Goal: Entertainment & Leisure: Consume media (video, audio)

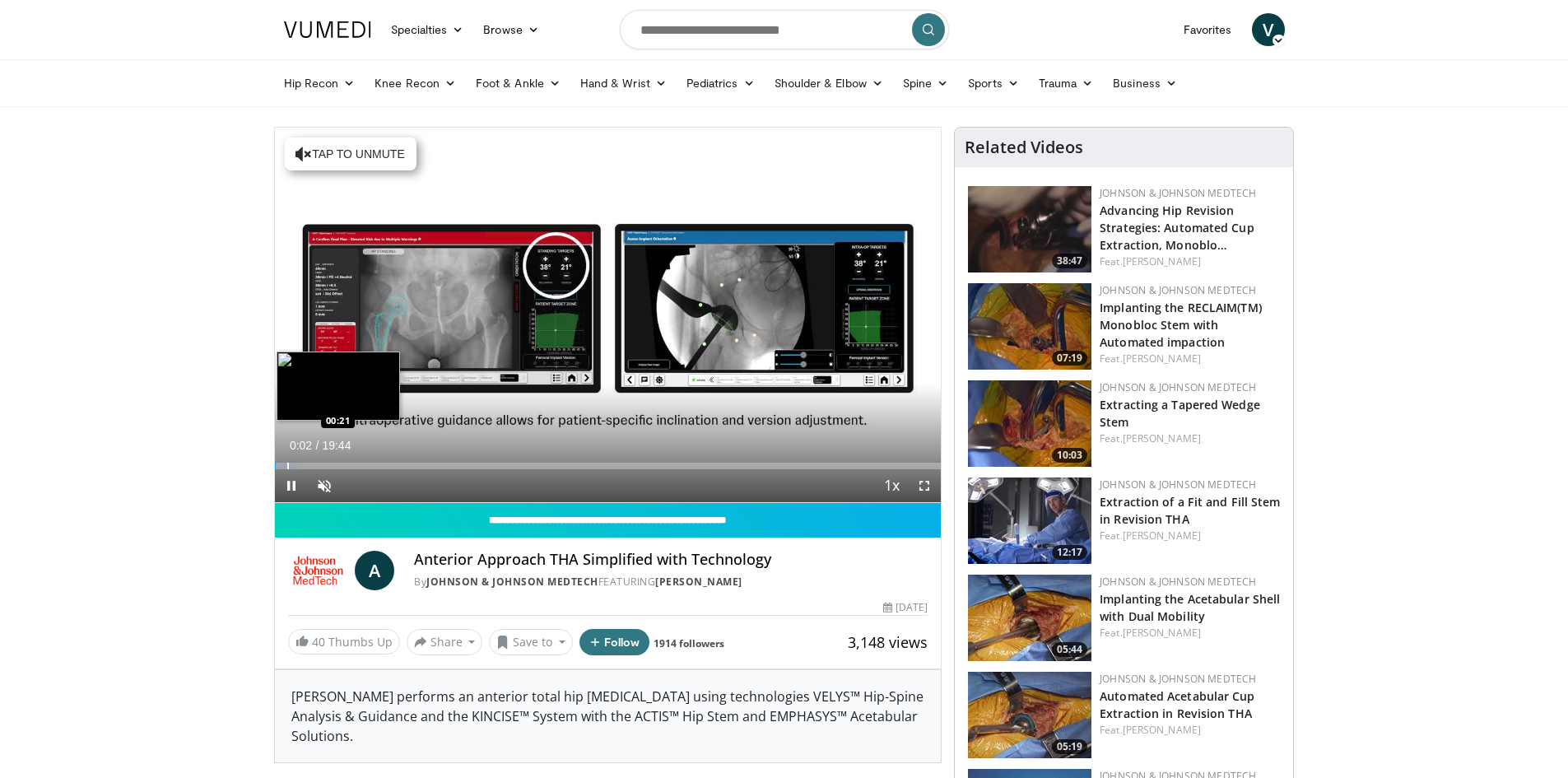
click at [289, 463] on div "Progress Bar" at bounding box center [288, 466] width 2 height 7
click at [321, 465] on div "Progress Bar" at bounding box center [322, 466] width 2 height 7
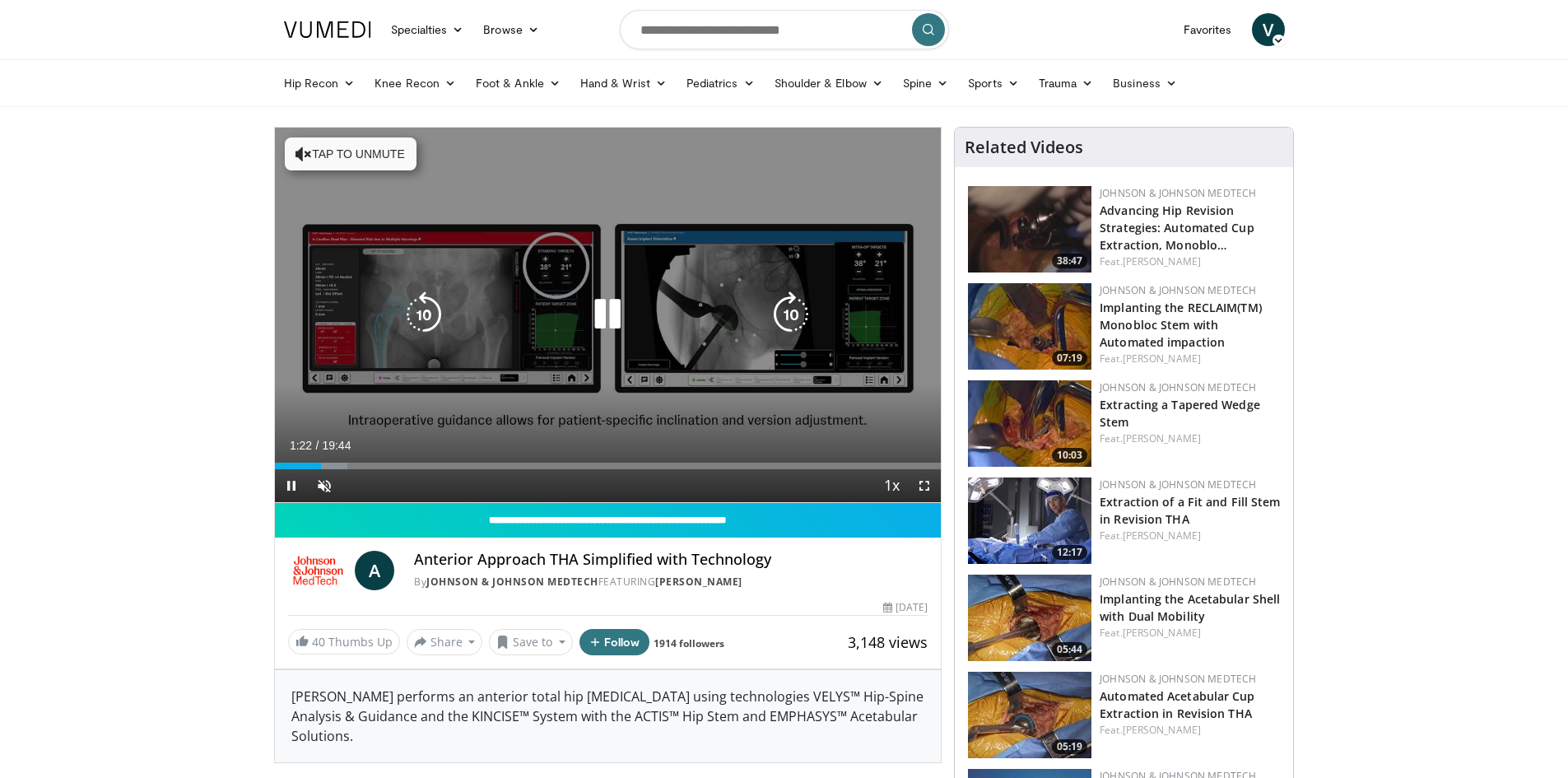
click at [331, 153] on button "Tap to unmute" at bounding box center [350, 154] width 131 height 33
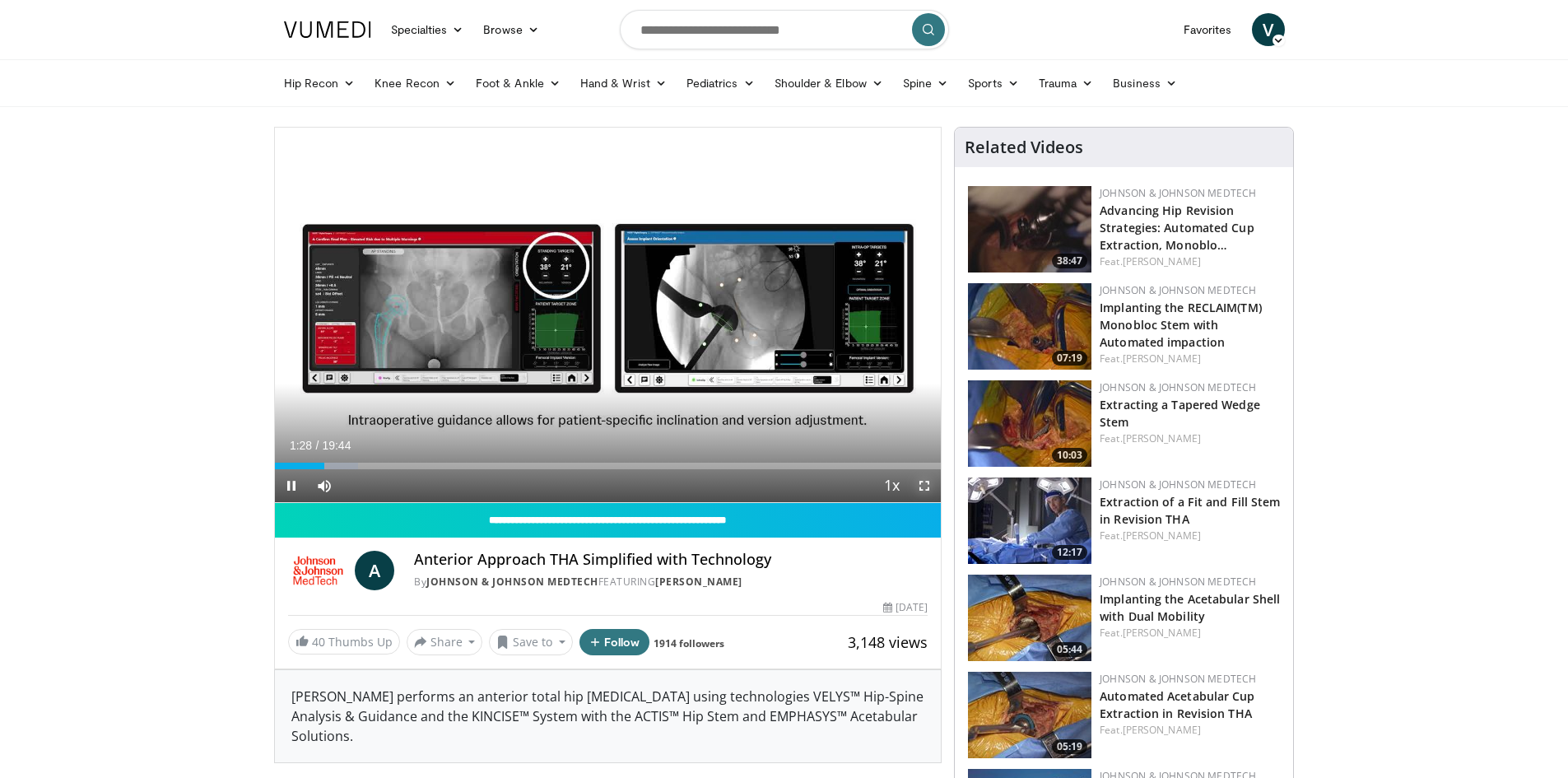
click at [923, 483] on span "Video Player" at bounding box center [924, 486] width 33 height 33
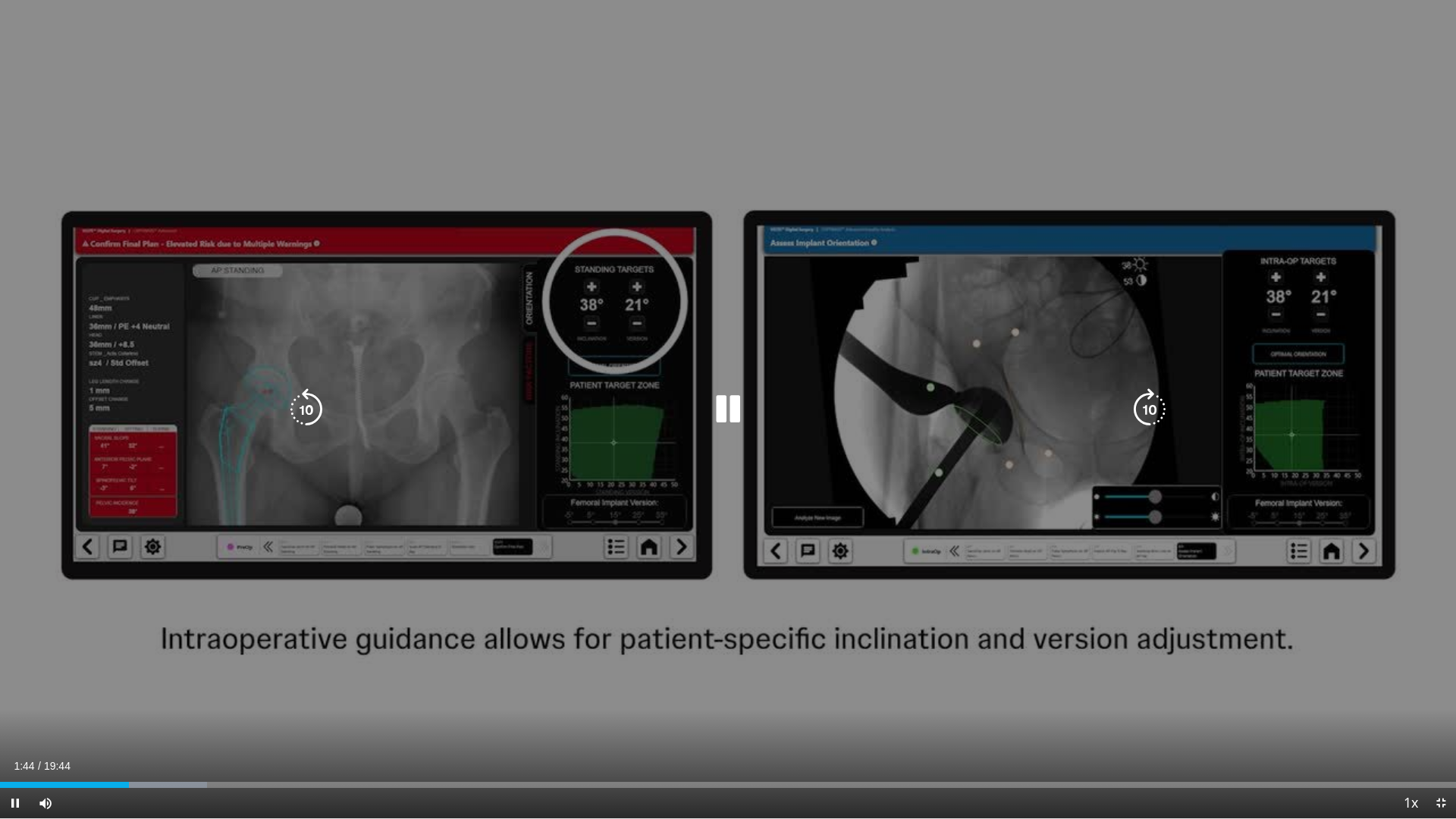
click at [986, 442] on div "10 seconds Tap to unmute" at bounding box center [728, 409] width 1456 height 818
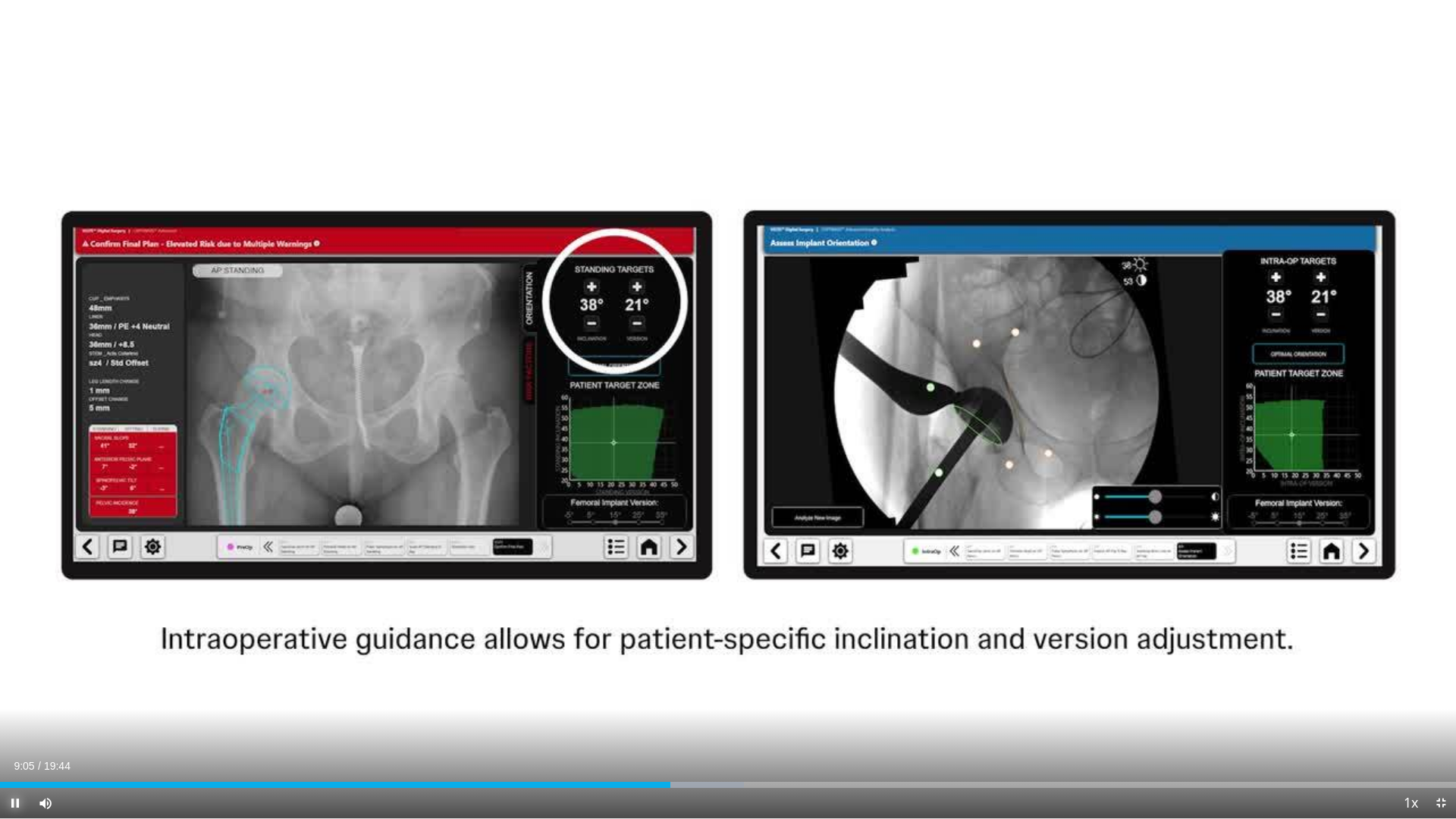
click at [10, 716] on span "Video Player" at bounding box center [15, 803] width 31 height 31
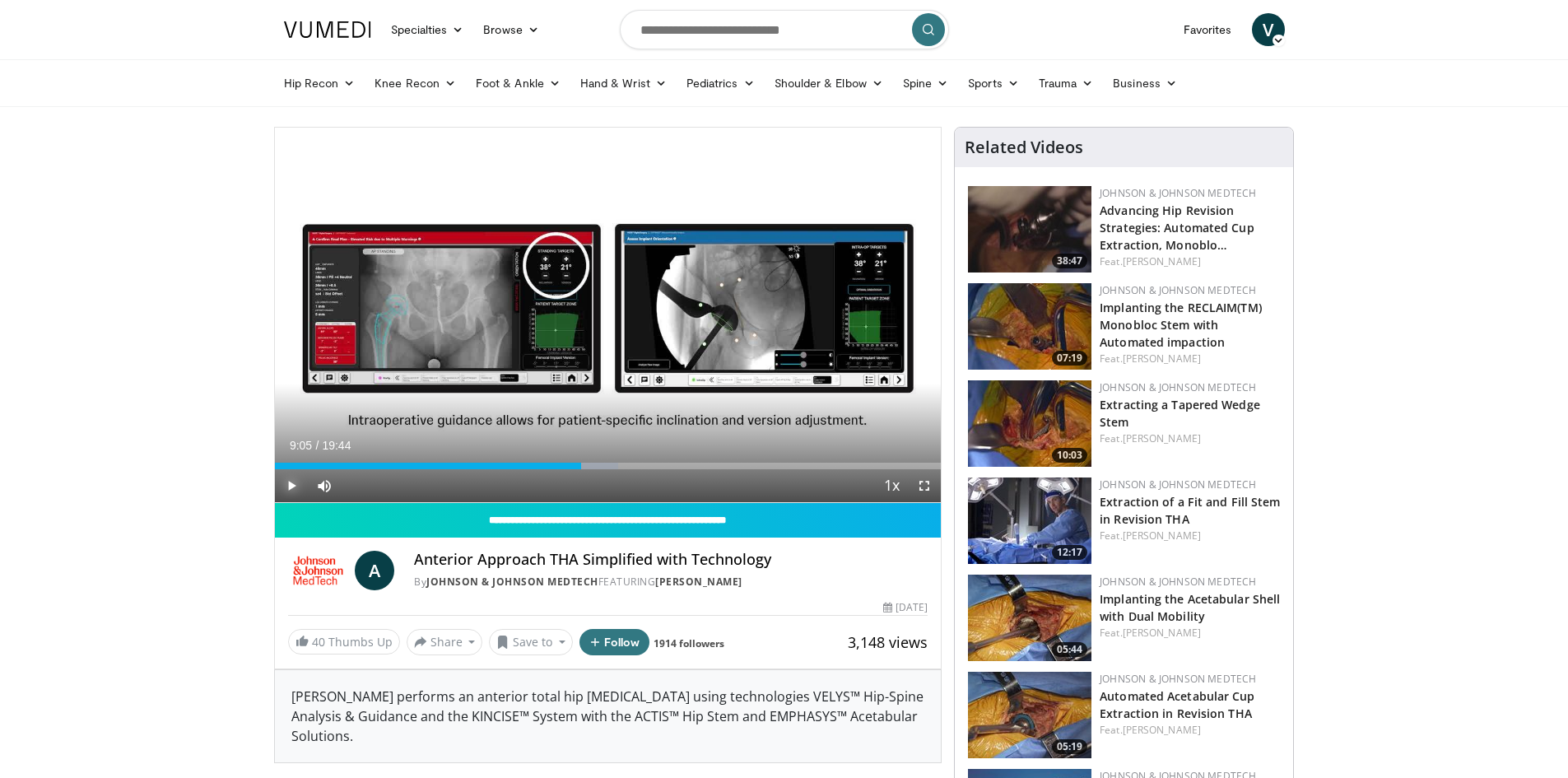
click at [293, 486] on span "Video Player" at bounding box center [291, 486] width 33 height 33
click at [927, 487] on span "Video Player" at bounding box center [924, 486] width 33 height 33
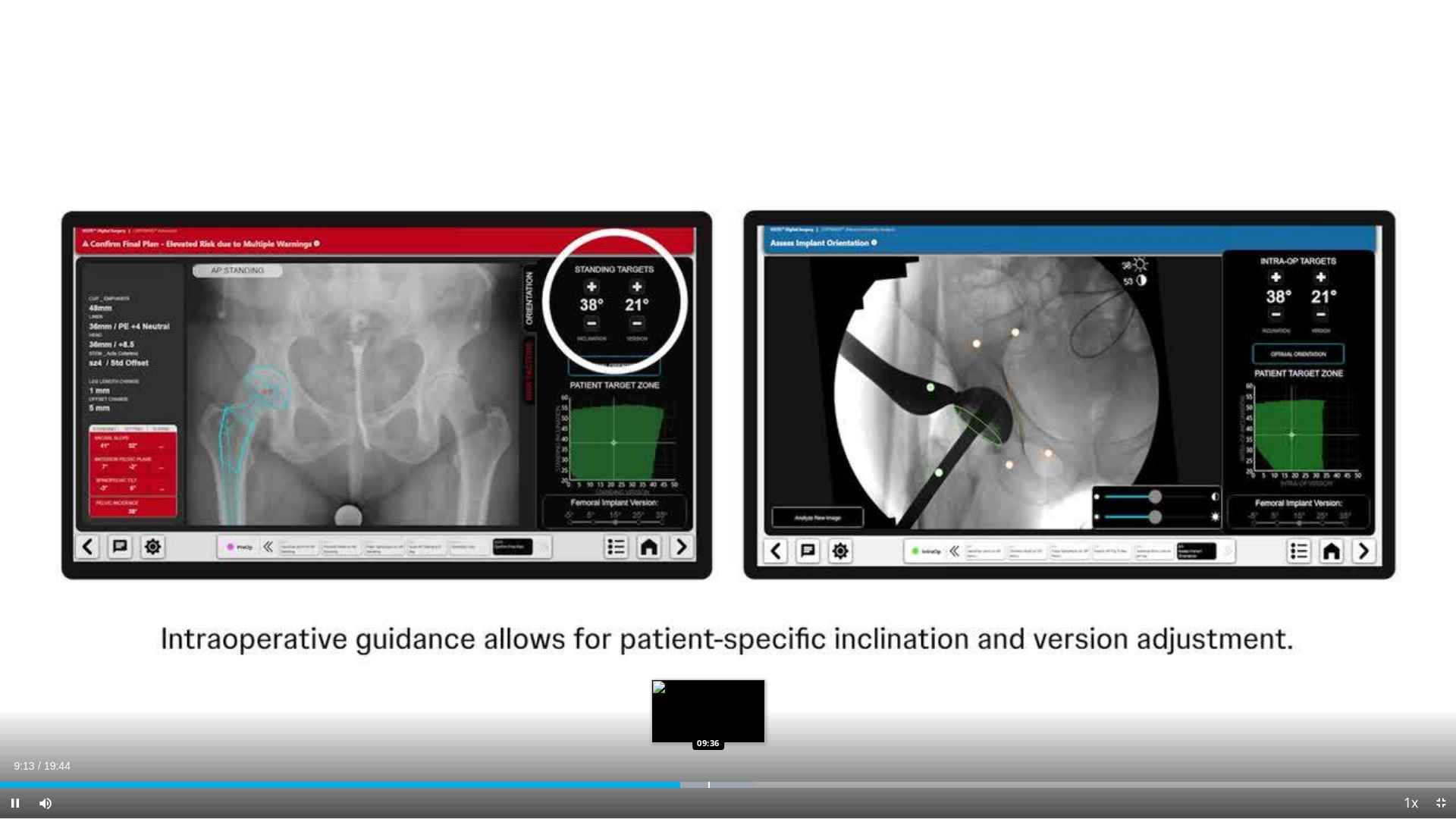
click at [708, 716] on div "Progress Bar" at bounding box center [709, 785] width 2 height 6
click at [726, 716] on div "Progress Bar" at bounding box center [727, 785] width 2 height 6
click at [748, 716] on div "Progress Bar" at bounding box center [749, 785] width 2 height 6
click at [12, 716] on span "Video Player" at bounding box center [15, 803] width 31 height 31
click at [10, 716] on span "Video Player" at bounding box center [15, 803] width 31 height 31
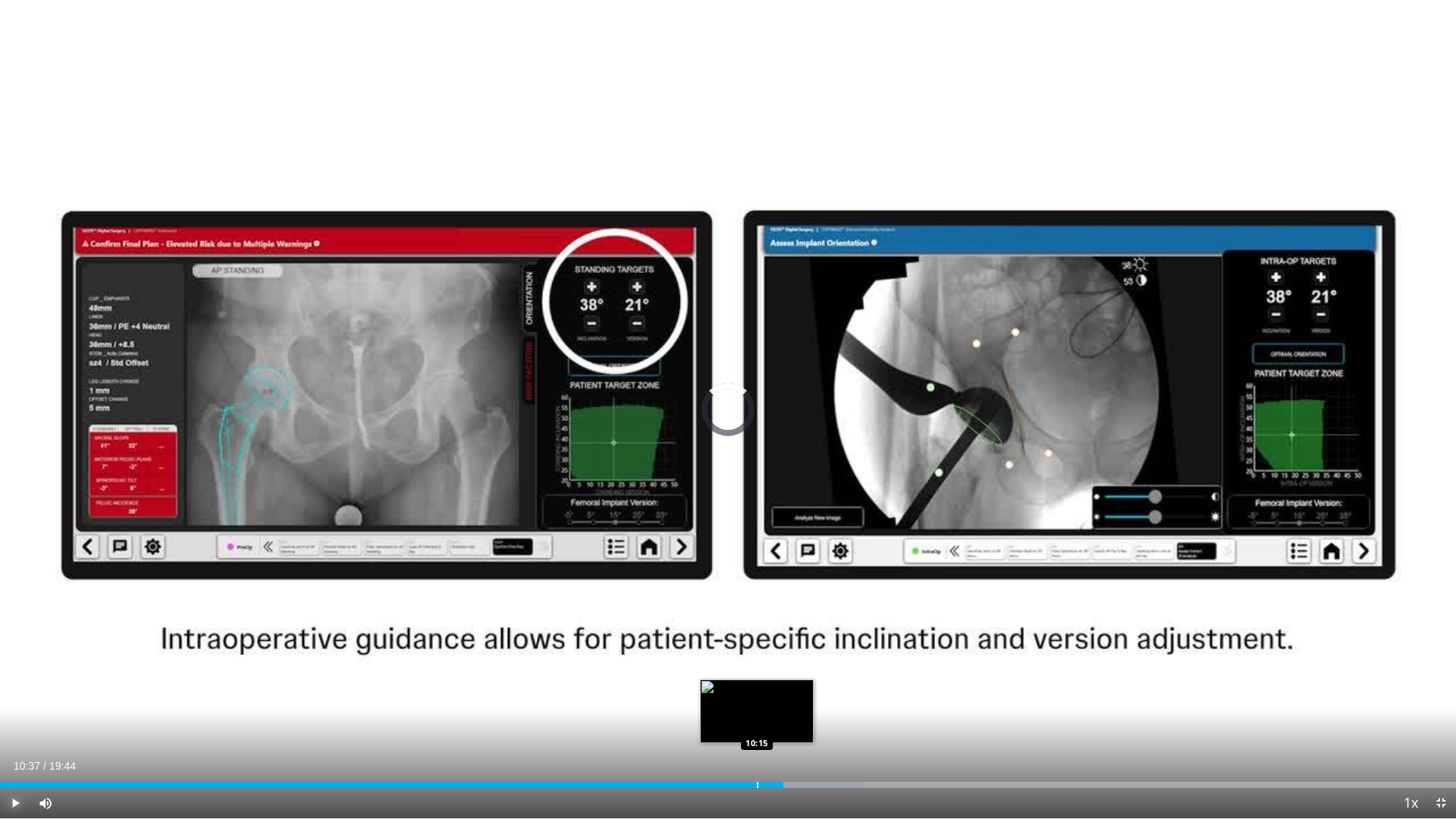
click at [757, 716] on div "Progress Bar" at bounding box center [758, 785] width 2 height 6
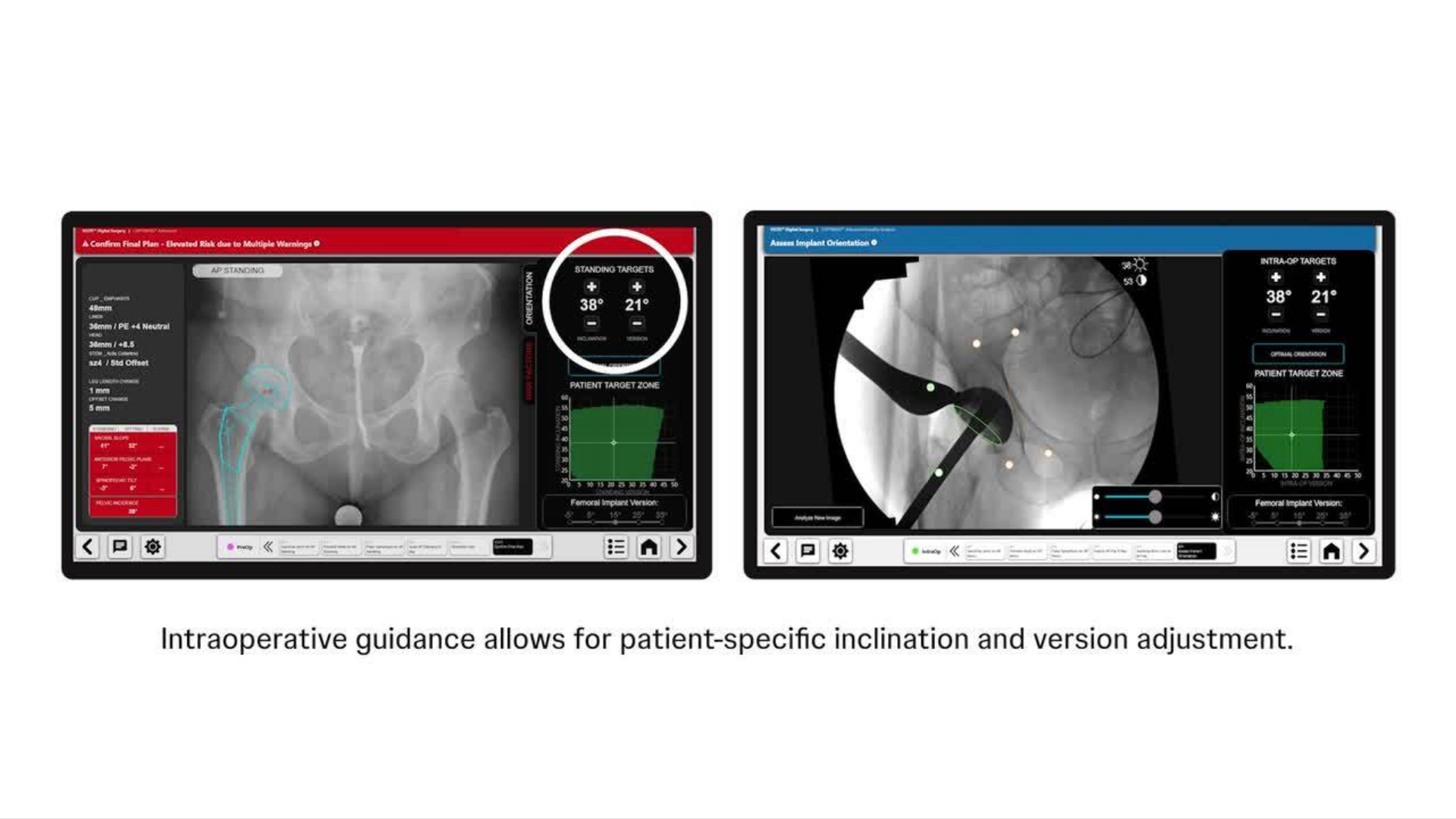
click at [15, 716] on div "10 seconds Tap to unmute" at bounding box center [728, 409] width 1456 height 818
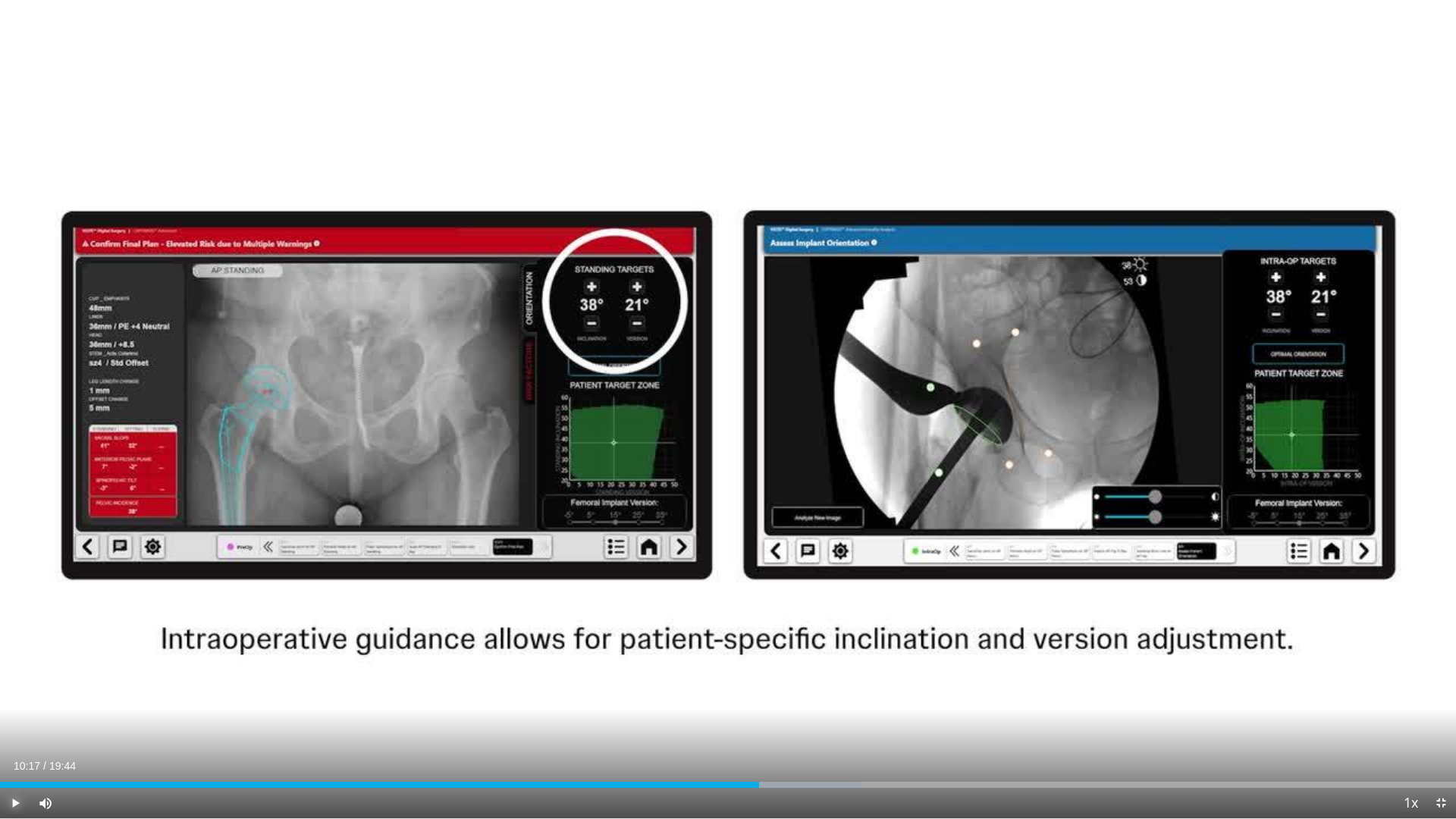
click at [15, 716] on span "Video Player" at bounding box center [15, 803] width 31 height 31
click at [15, 716] on video-js "**********" at bounding box center [728, 410] width 1456 height 819
click at [13, 716] on span "Video Player" at bounding box center [15, 803] width 31 height 31
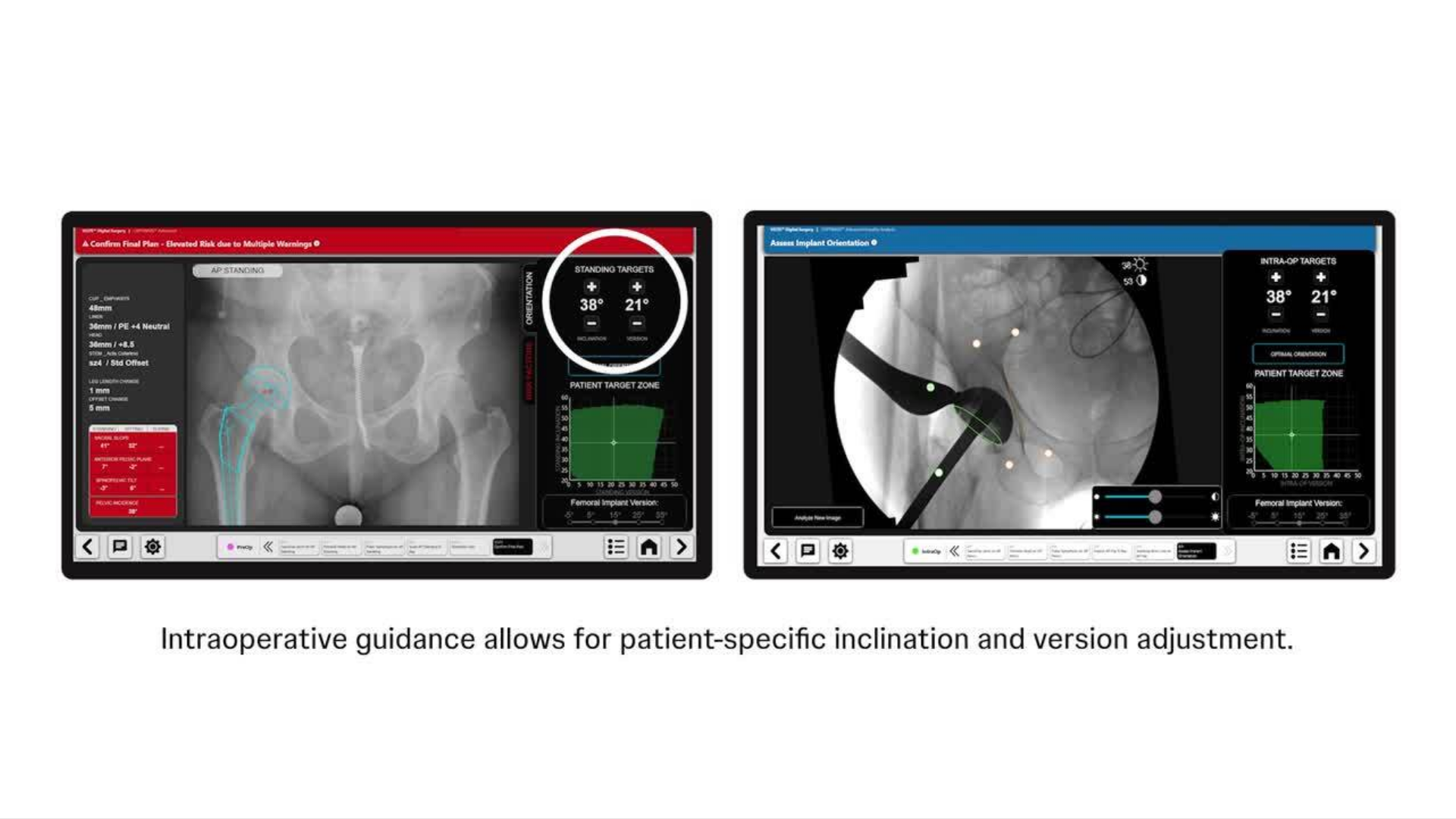
click at [13, 716] on div "10 seconds Tap to unmute" at bounding box center [728, 409] width 1456 height 818
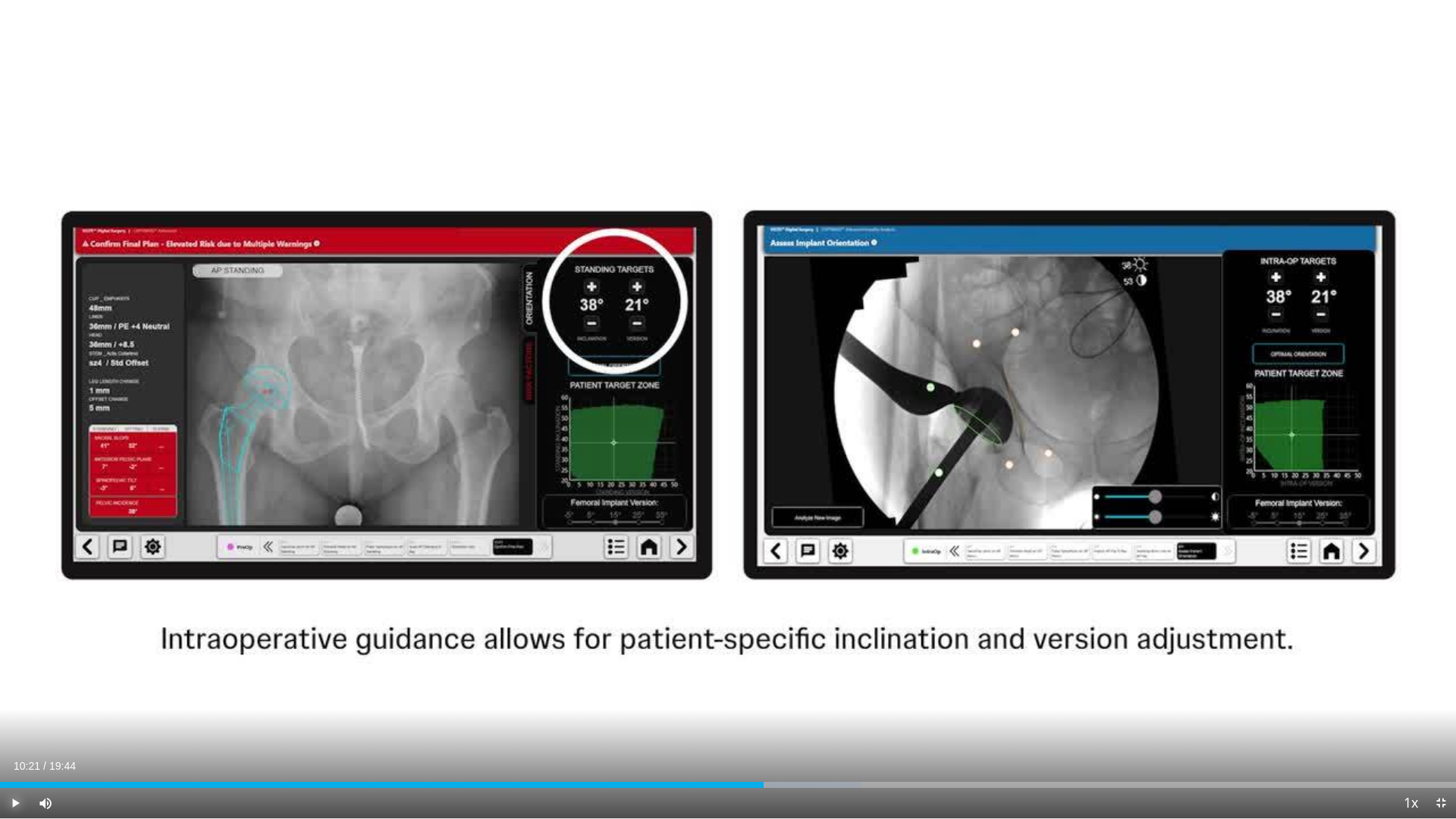
click at [13, 716] on span "Video Player" at bounding box center [15, 803] width 31 height 31
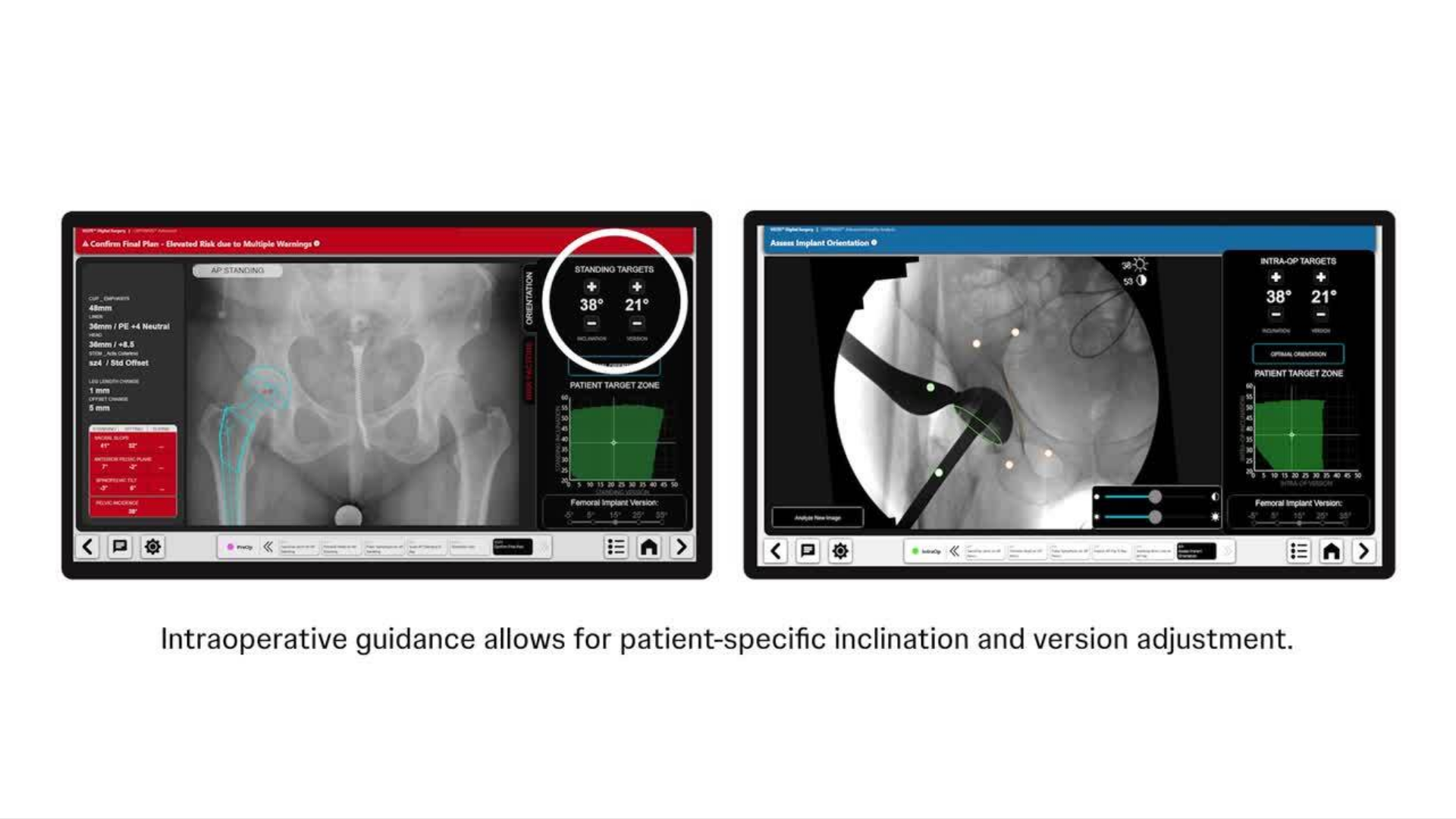
click at [13, 716] on video-js "**********" at bounding box center [728, 410] width 1456 height 819
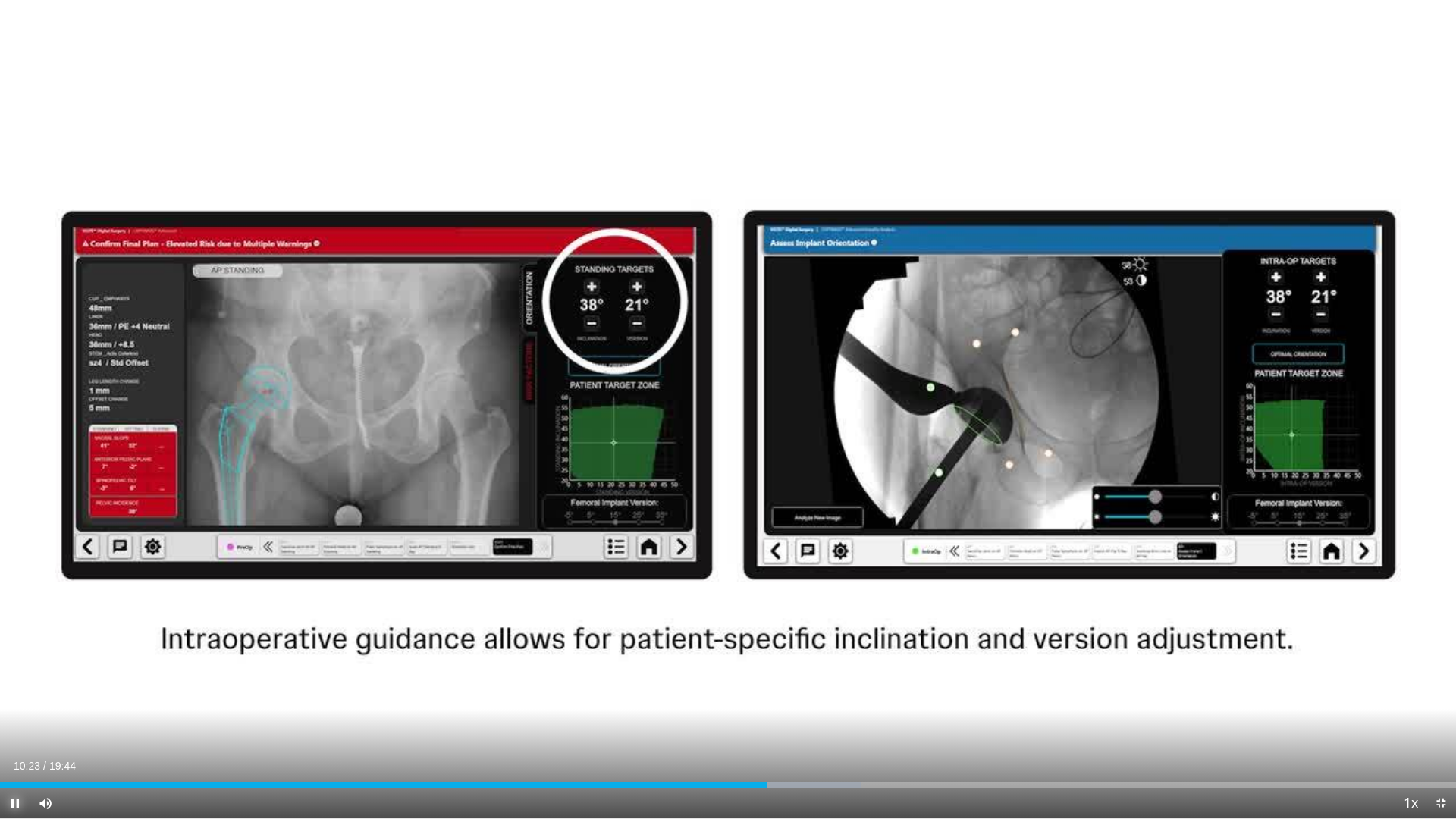
click at [18, 716] on span "Video Player" at bounding box center [15, 803] width 31 height 31
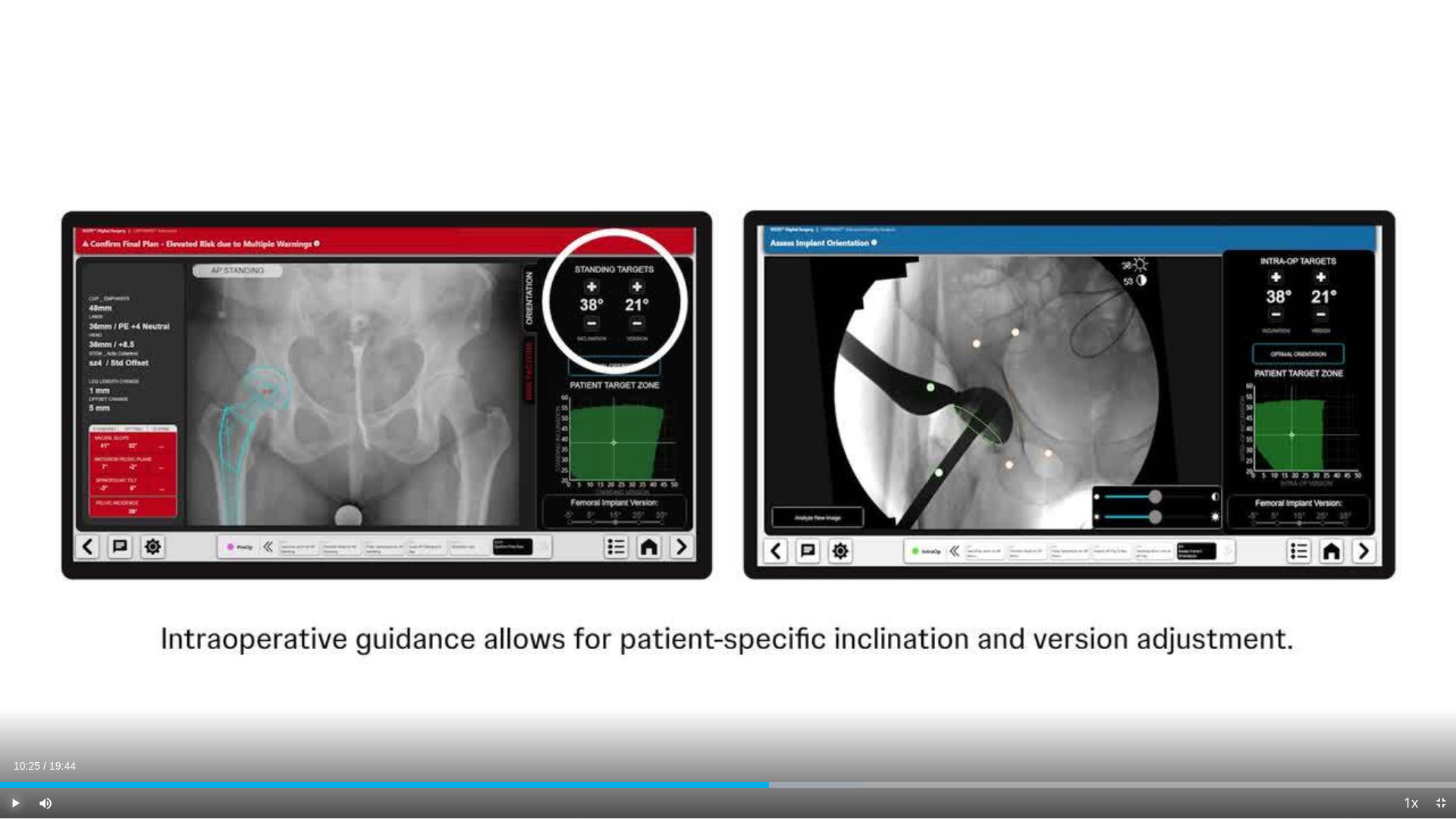
click at [18, 716] on span "Video Player" at bounding box center [15, 803] width 31 height 31
click at [739, 716] on div "Progress Bar" at bounding box center [740, 785] width 2 height 6
click at [17, 716] on span "Video Player" at bounding box center [15, 803] width 31 height 31
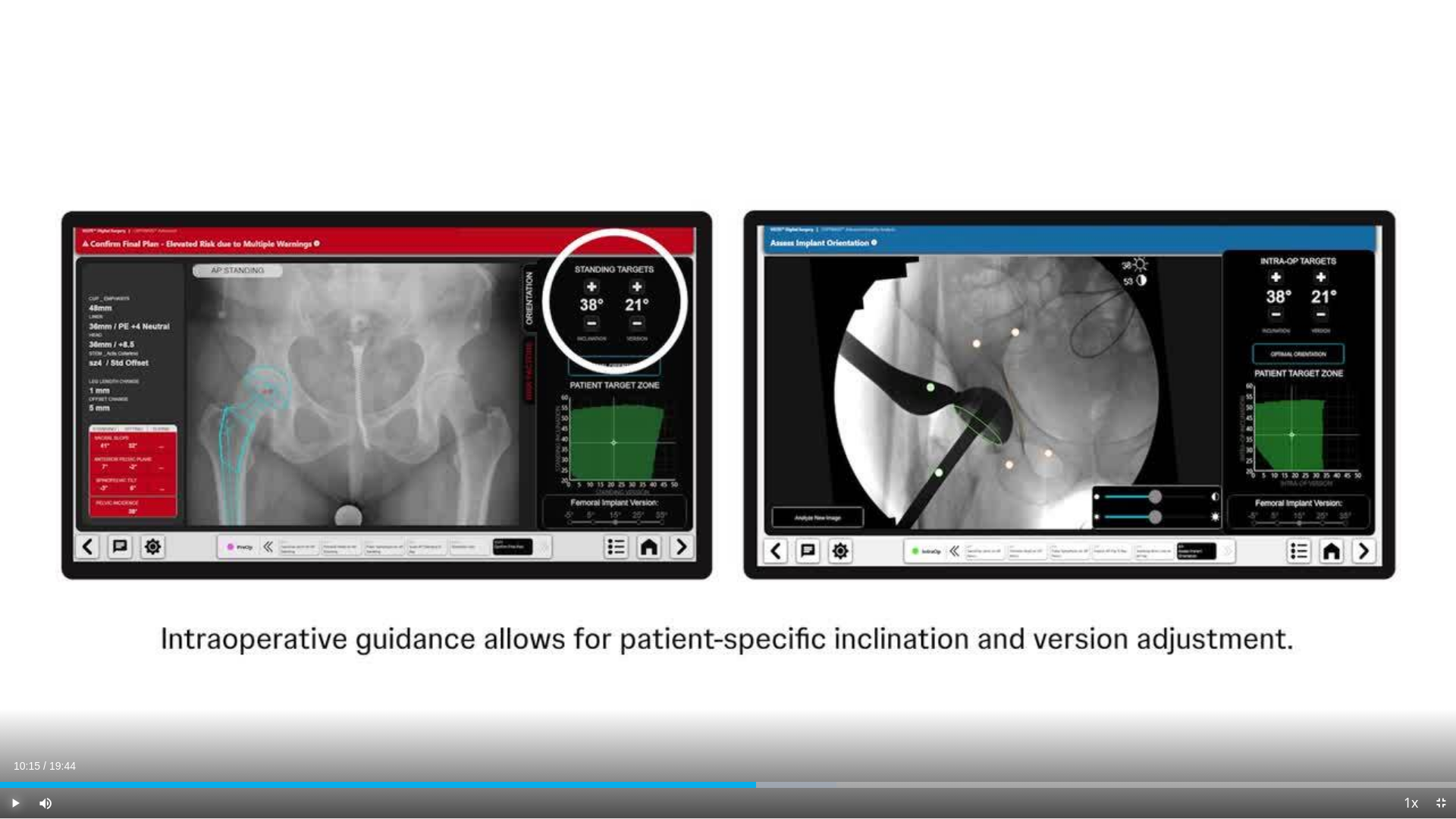
click at [17, 716] on span "Video Player" at bounding box center [15, 803] width 31 height 31
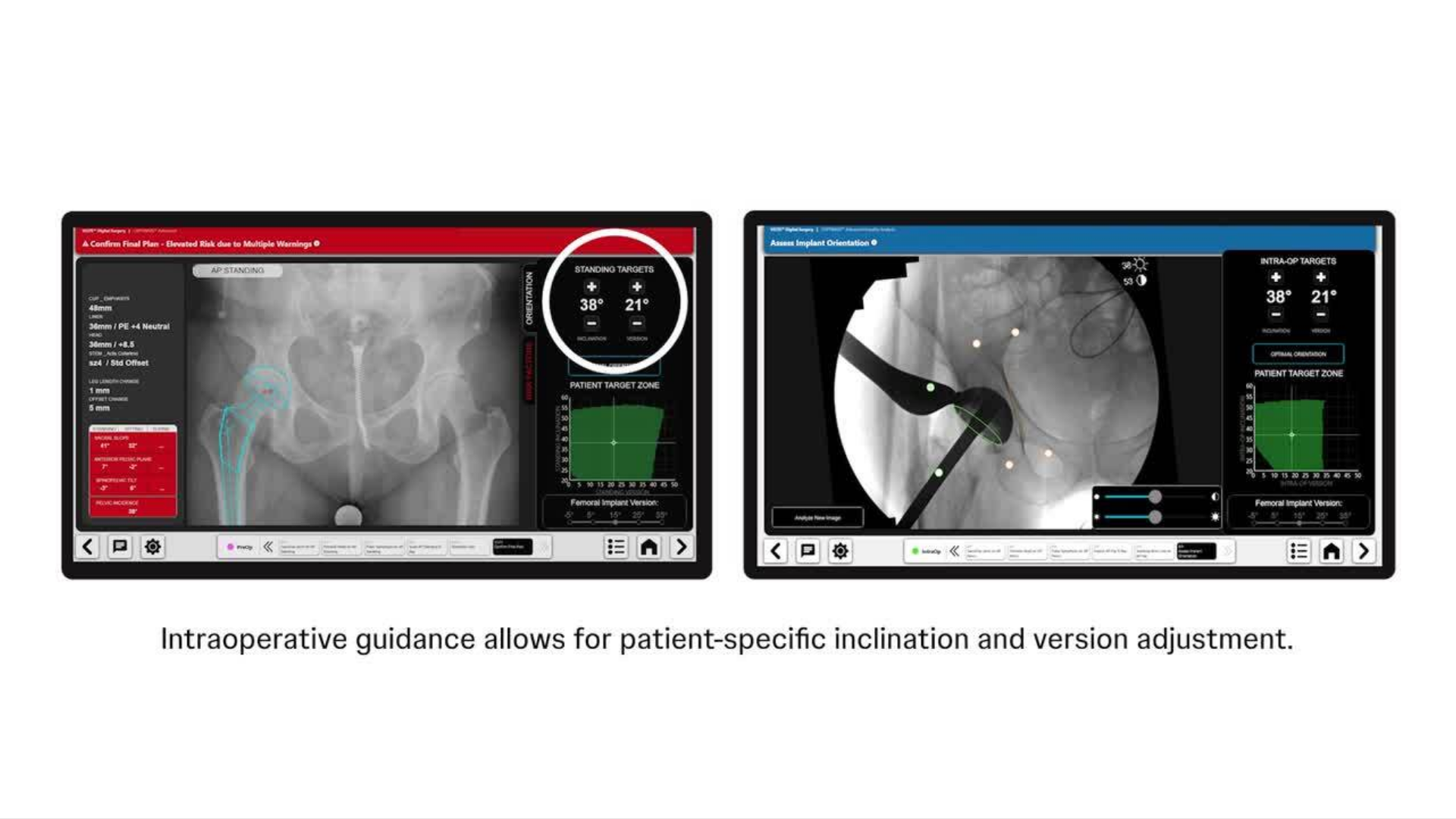
click at [17, 716] on video-js "**********" at bounding box center [728, 410] width 1456 height 819
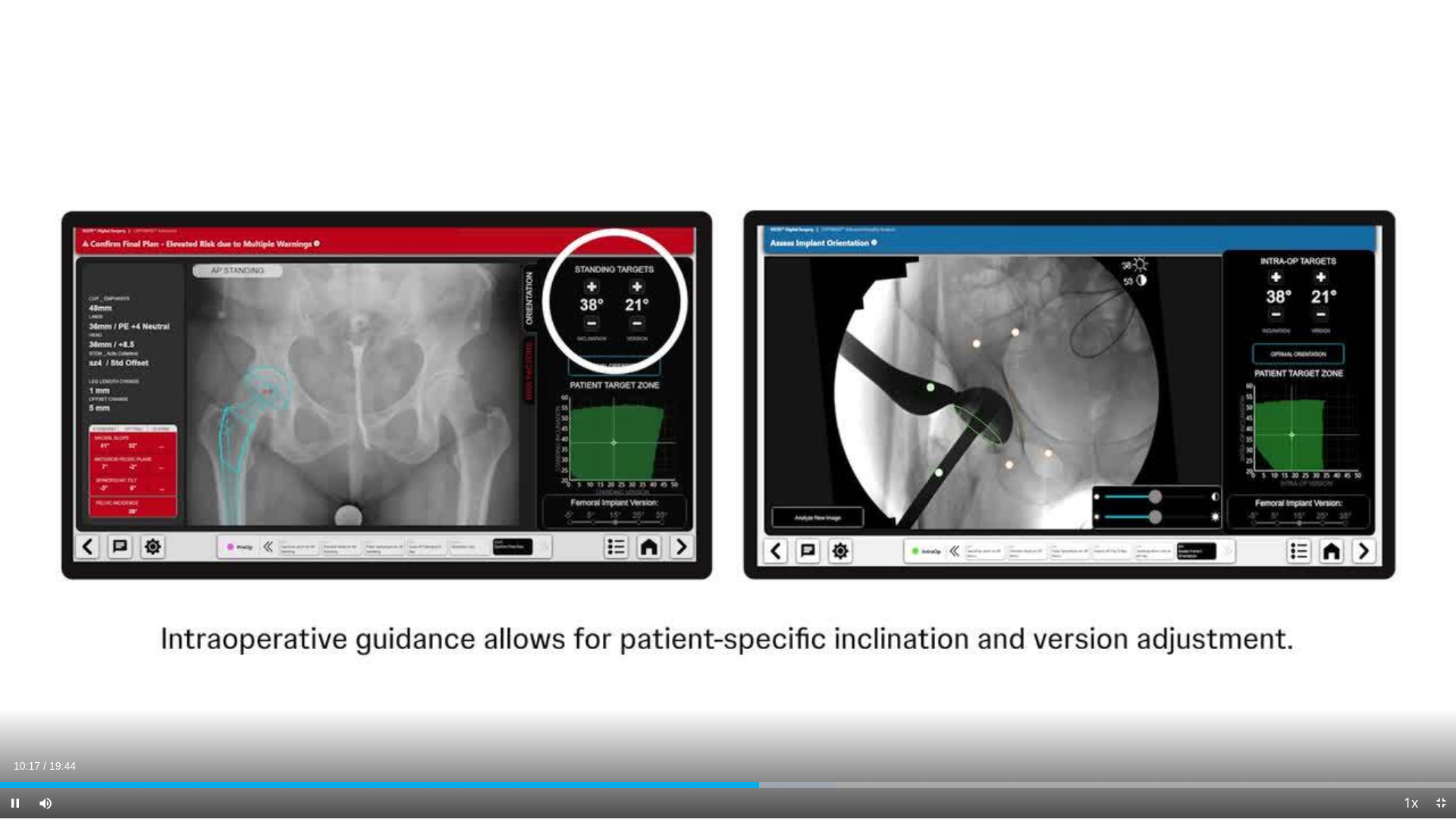
click at [17, 716] on video-js "**********" at bounding box center [728, 410] width 1456 height 819
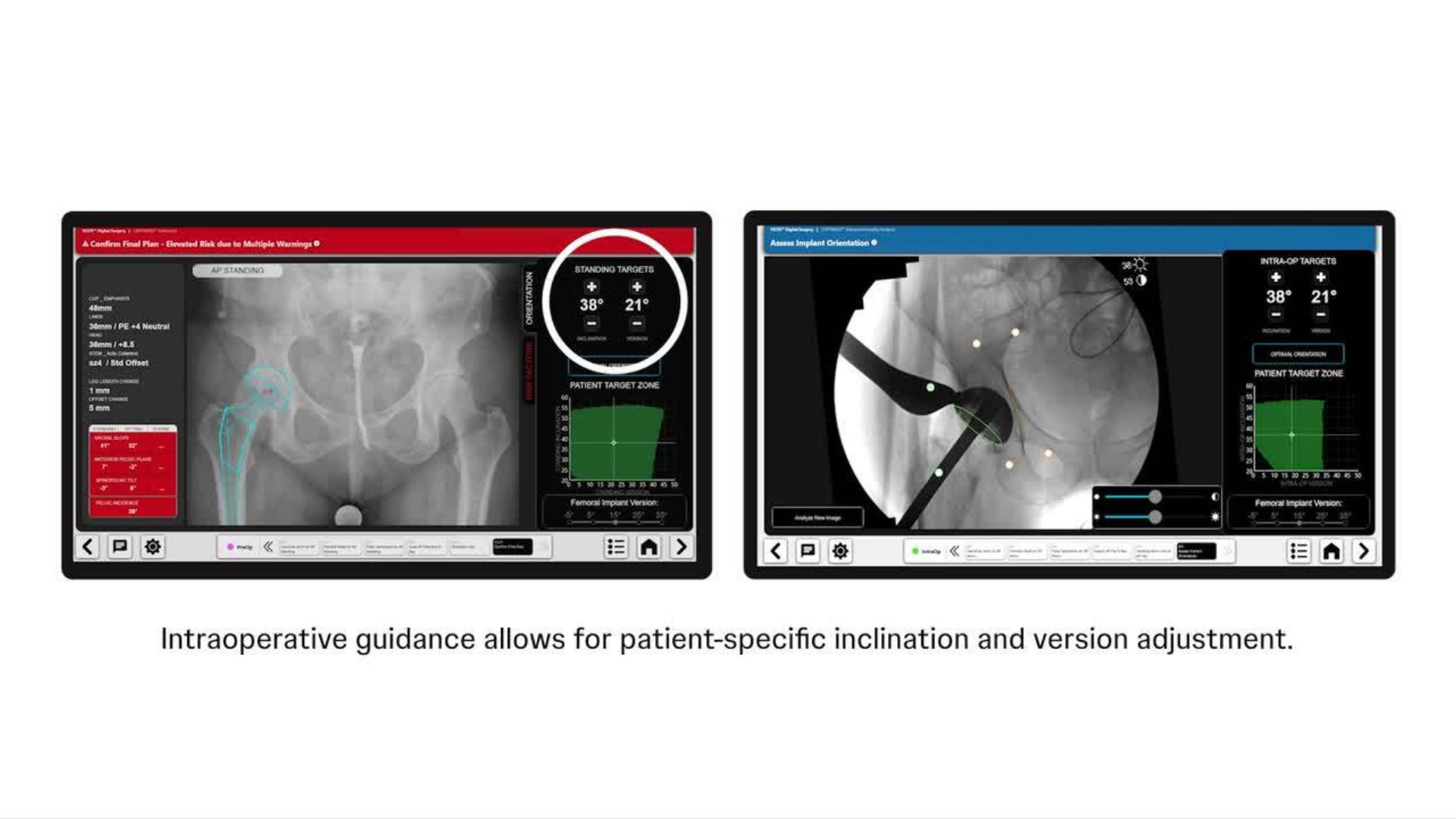
click at [17, 716] on video-js "**********" at bounding box center [728, 410] width 1456 height 819
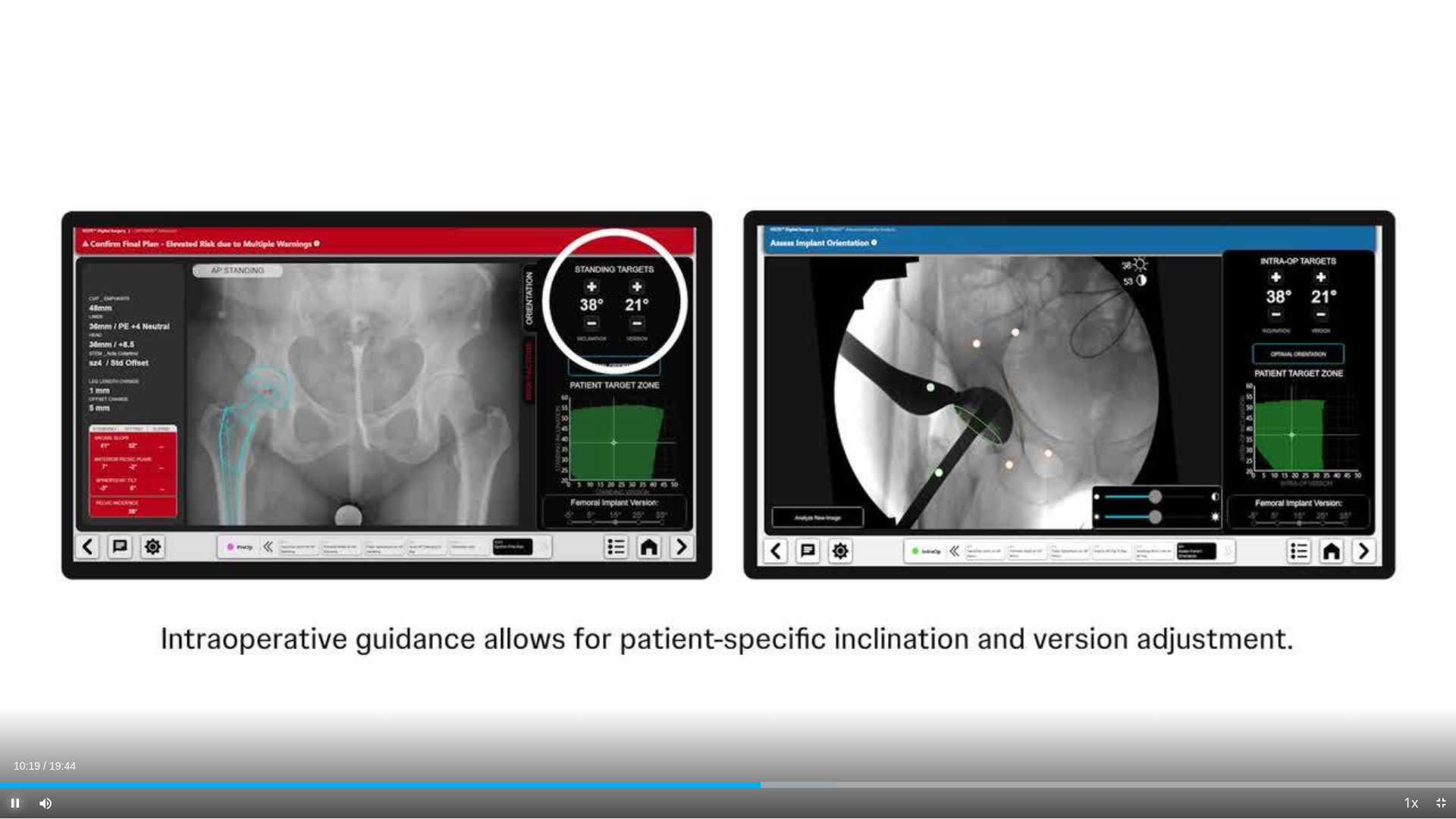
click at [16, 716] on span "Video Player" at bounding box center [15, 803] width 31 height 31
click at [748, 716] on div "Progress Bar" at bounding box center [747, 785] width 2 height 6
click at [17, 716] on span "Video Player" at bounding box center [15, 803] width 31 height 31
click at [17, 716] on video-js "**********" at bounding box center [728, 410] width 1456 height 819
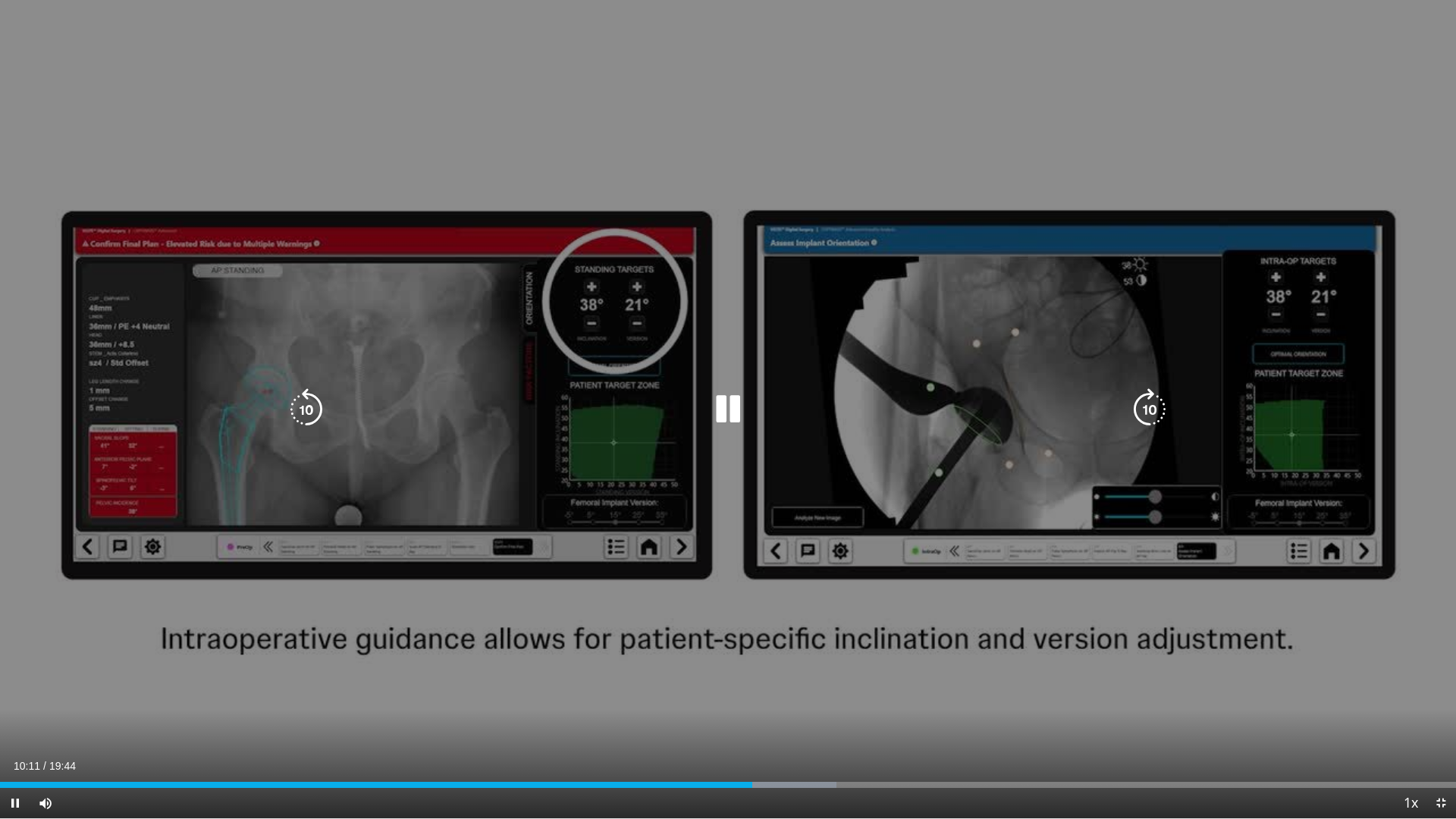
click at [435, 619] on div "10 seconds Tap to unmute" at bounding box center [728, 409] width 1456 height 818
click at [322, 681] on div "10 seconds Tap to unmute" at bounding box center [728, 409] width 1456 height 818
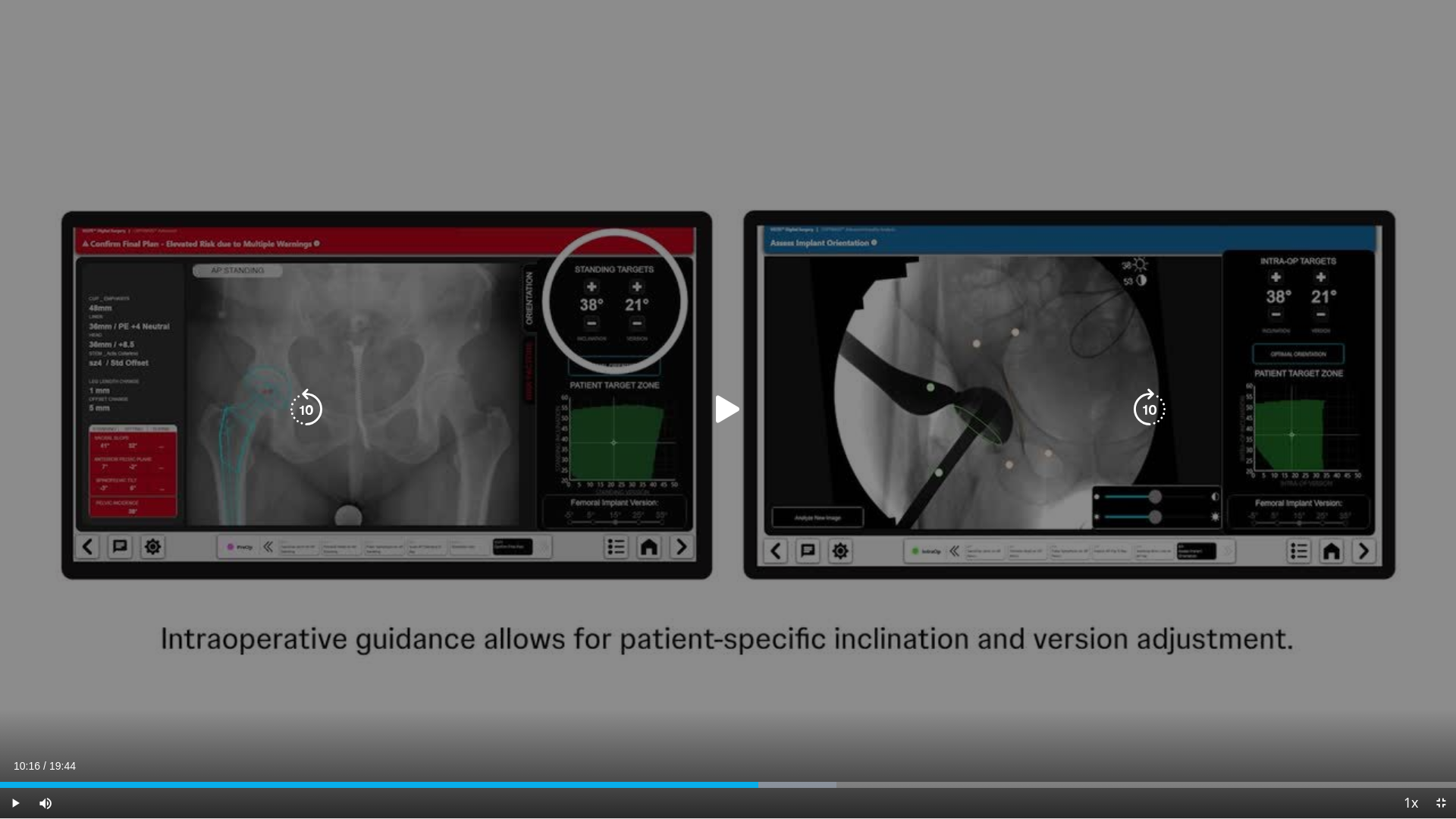
click at [322, 681] on div "10 seconds Tap to unmute" at bounding box center [728, 409] width 1456 height 818
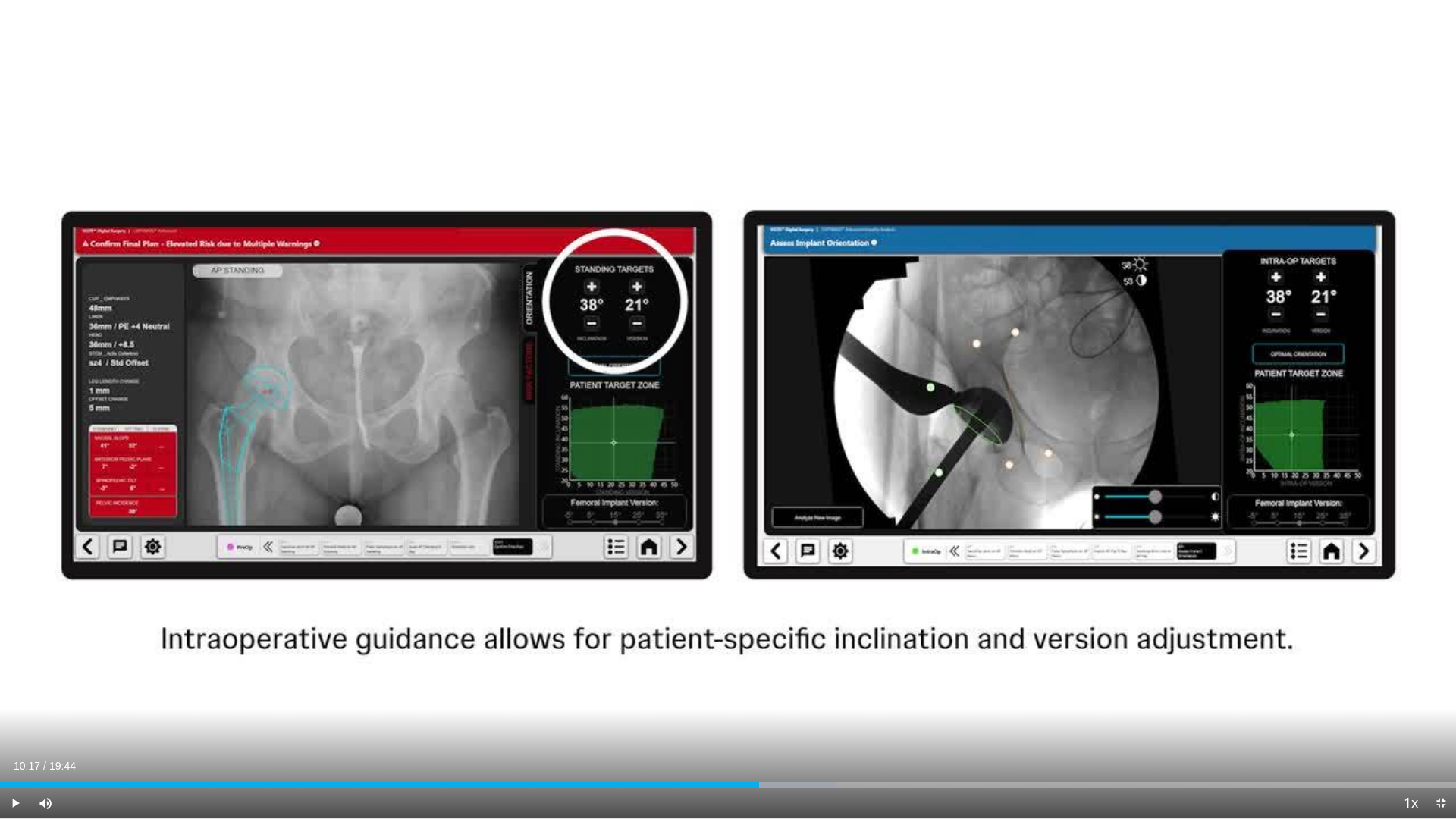
click at [322, 681] on div "10 seconds Tap to unmute" at bounding box center [728, 409] width 1456 height 818
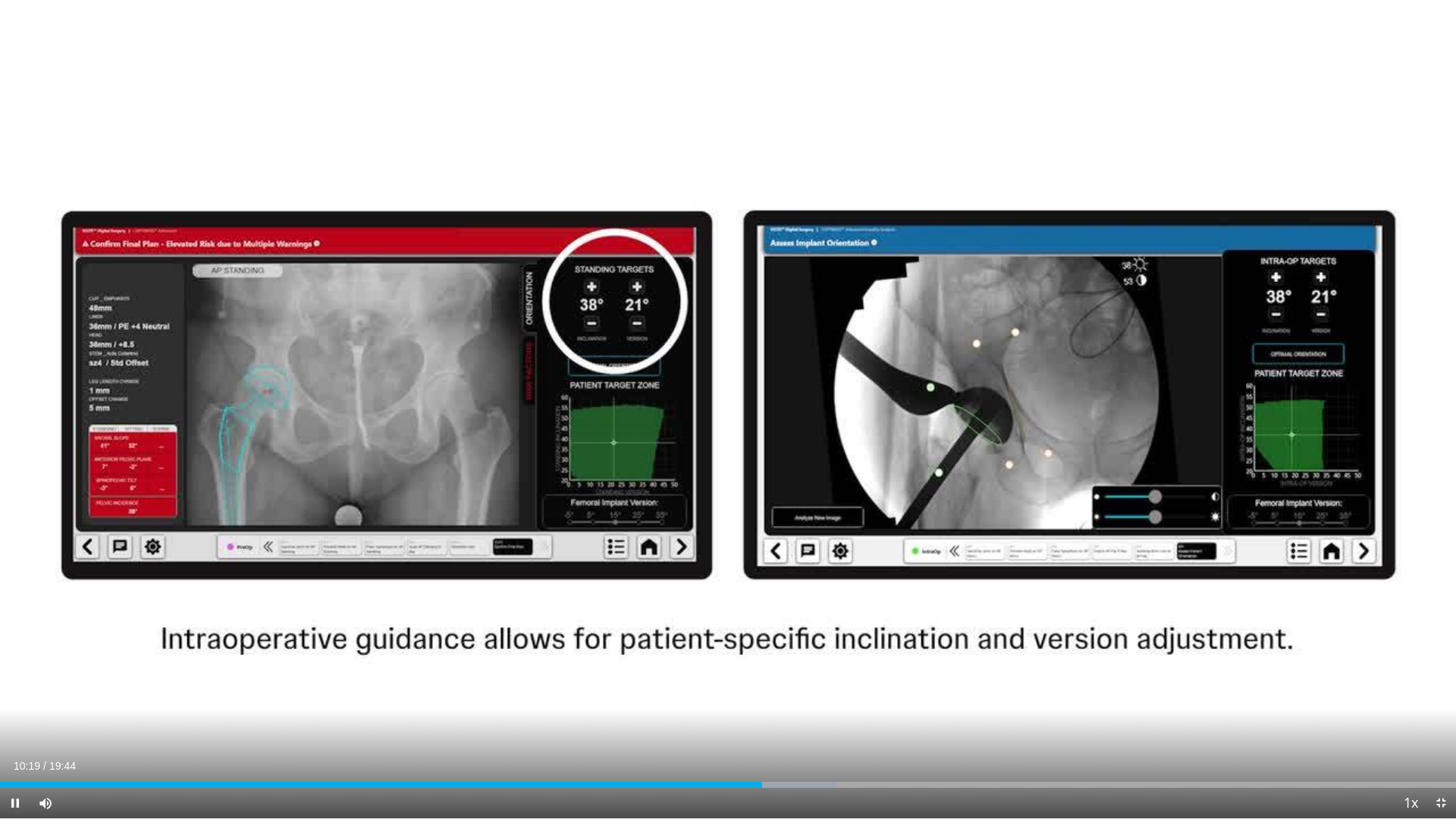
click at [322, 681] on div "10 seconds Tap to unmute" at bounding box center [728, 409] width 1456 height 818
click at [760, 716] on div "Progress Bar" at bounding box center [761, 785] width 2 height 6
click at [762, 716] on div "Progress Bar" at bounding box center [763, 785] width 2 height 6
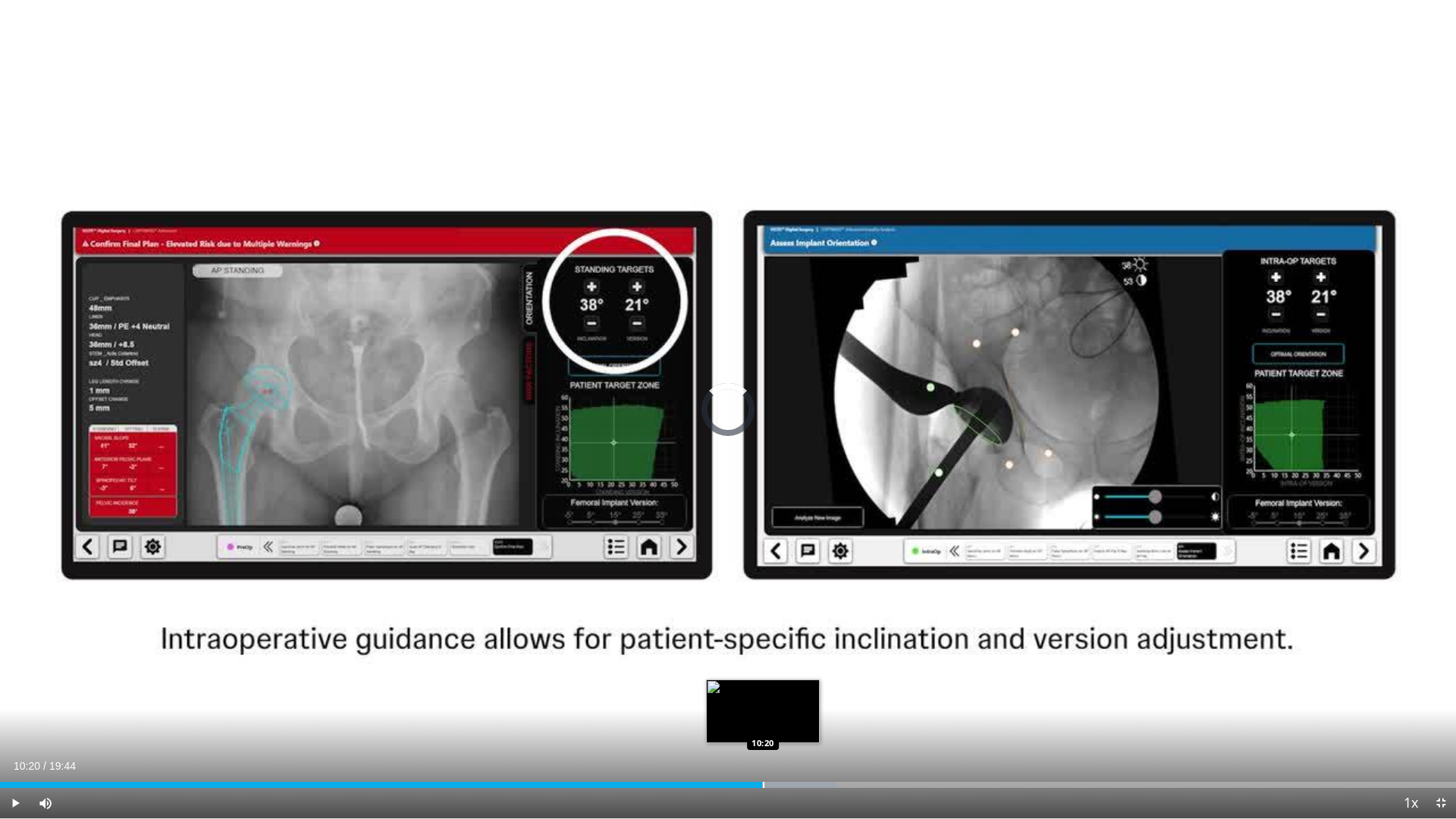
click at [763, 716] on div "Progress Bar" at bounding box center [763, 785] width 2 height 6
click at [767, 716] on div "Progress Bar" at bounding box center [767, 785] width 2 height 6
click at [761, 716] on div "Progress Bar" at bounding box center [762, 785] width 2 height 6
click at [758, 716] on div "Loaded : 57.77% 10:19 10:17" at bounding box center [728, 785] width 1456 height 6
click at [759, 716] on div "Progress Bar" at bounding box center [760, 785] width 2 height 6
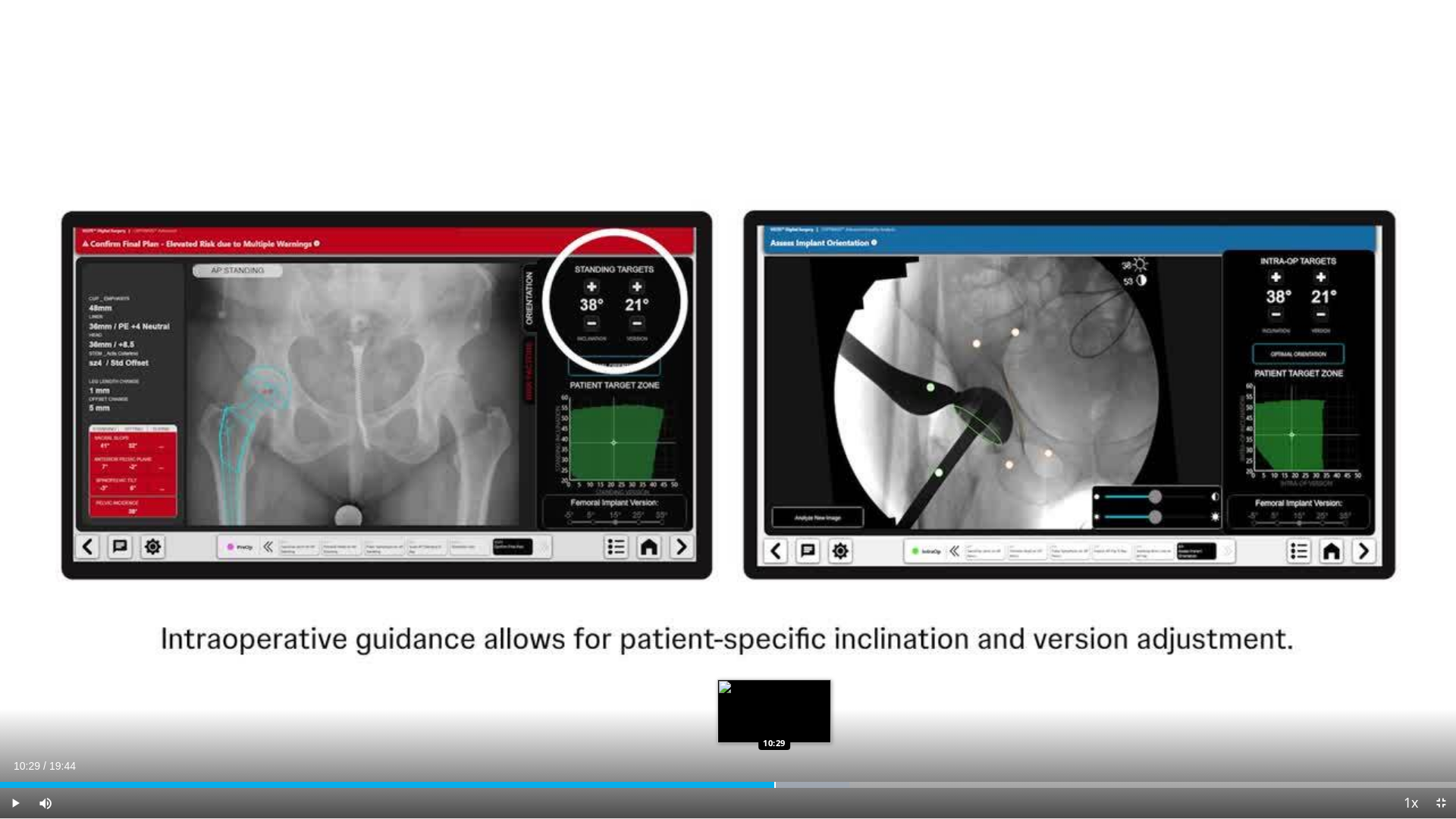
drag, startPoint x: 761, startPoint y: 784, endPoint x: 774, endPoint y: 784, distance: 13.0
click at [774, 716] on div "Progress Bar" at bounding box center [775, 785] width 2 height 6
click at [19, 716] on span "Video Player" at bounding box center [15, 803] width 31 height 31
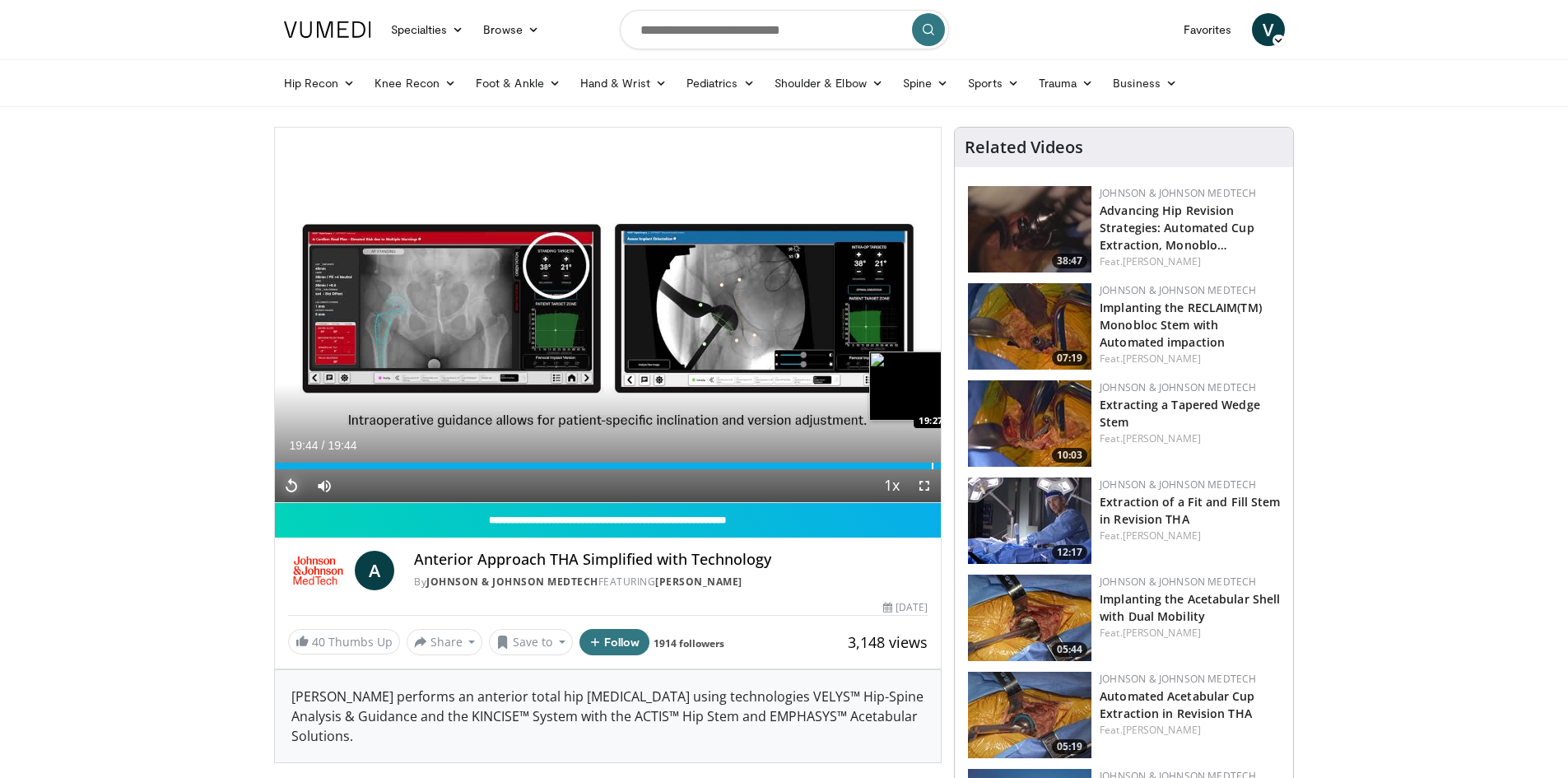
click at [931, 461] on div "Loaded : 100.00% 19:44 19:27" at bounding box center [608, 461] width 667 height 16
click at [905, 464] on div "Progress Bar" at bounding box center [906, 466] width 2 height 7
click at [296, 486] on span "Video Player" at bounding box center [291, 486] width 33 height 33
click at [911, 464] on div "Progress Bar" at bounding box center [912, 466] width 2 height 7
click at [921, 466] on div "Progress Bar" at bounding box center [922, 466] width 2 height 7
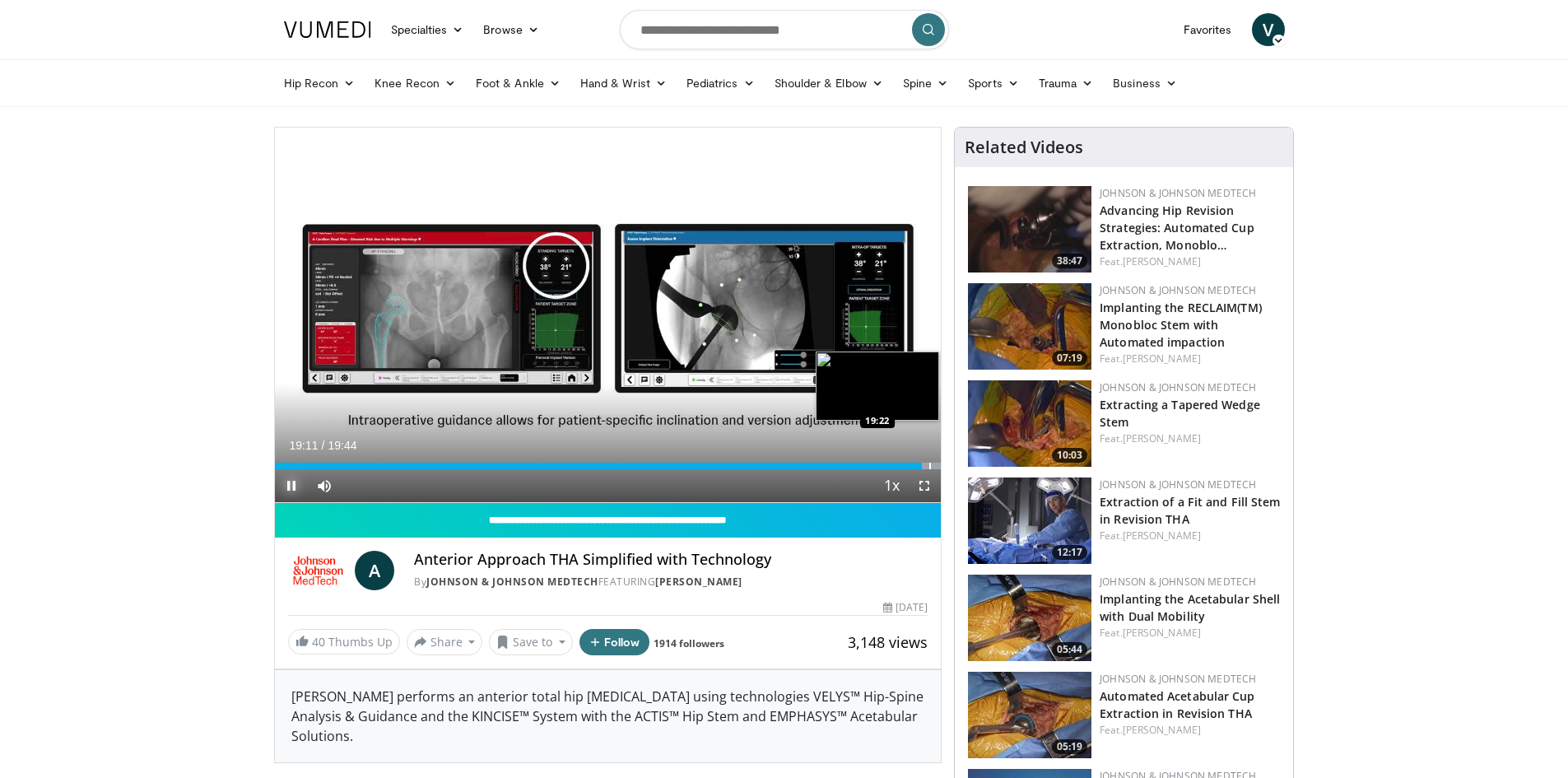
click at [929, 466] on div "Progress Bar" at bounding box center [930, 466] width 2 height 7
click at [924, 488] on span "Video Player" at bounding box center [924, 486] width 33 height 33
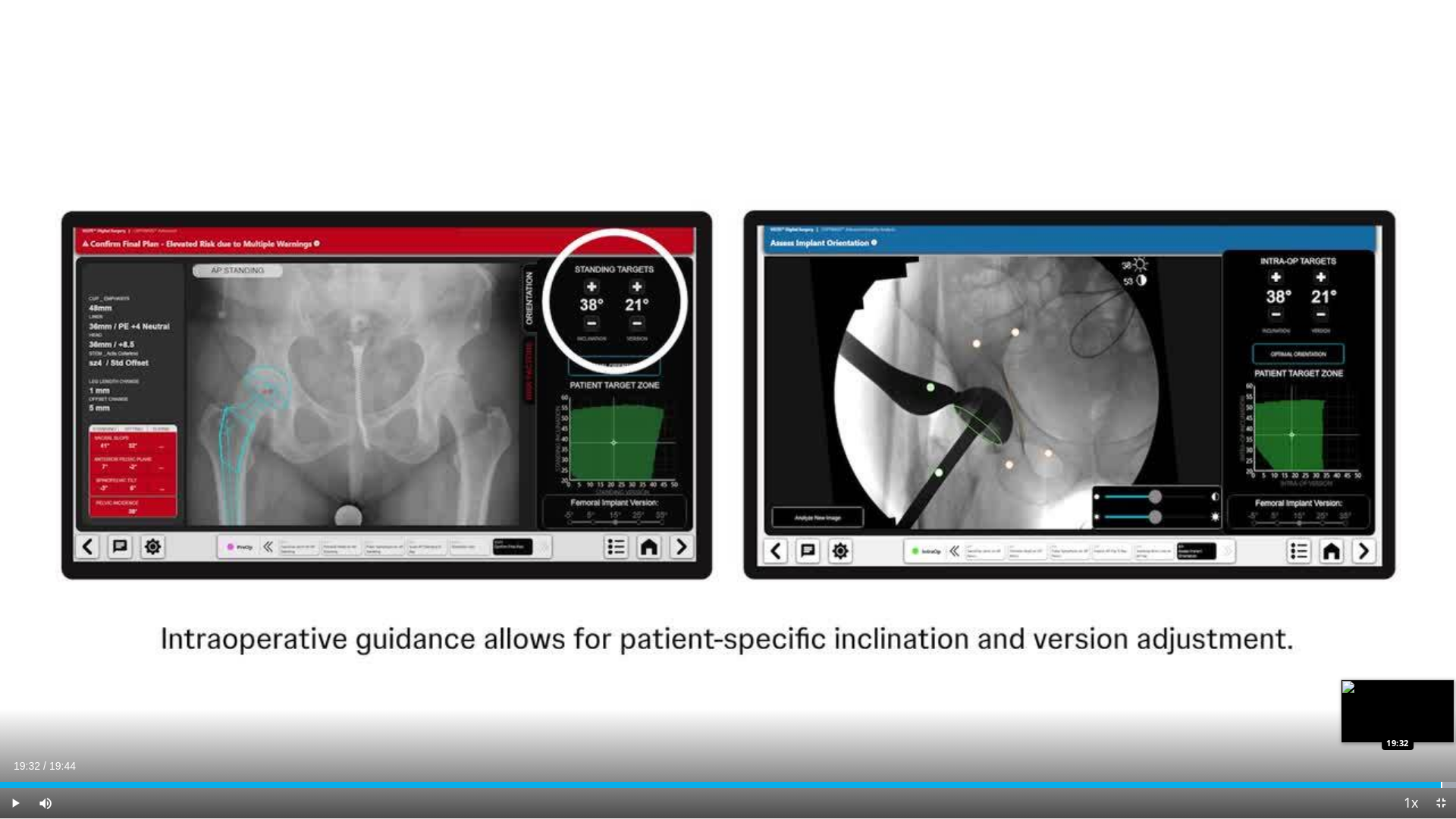
click at [1441, 716] on div "Progress Bar" at bounding box center [1441, 785] width 2 height 6
click at [27, 716] on span "Video Player" at bounding box center [15, 803] width 31 height 31
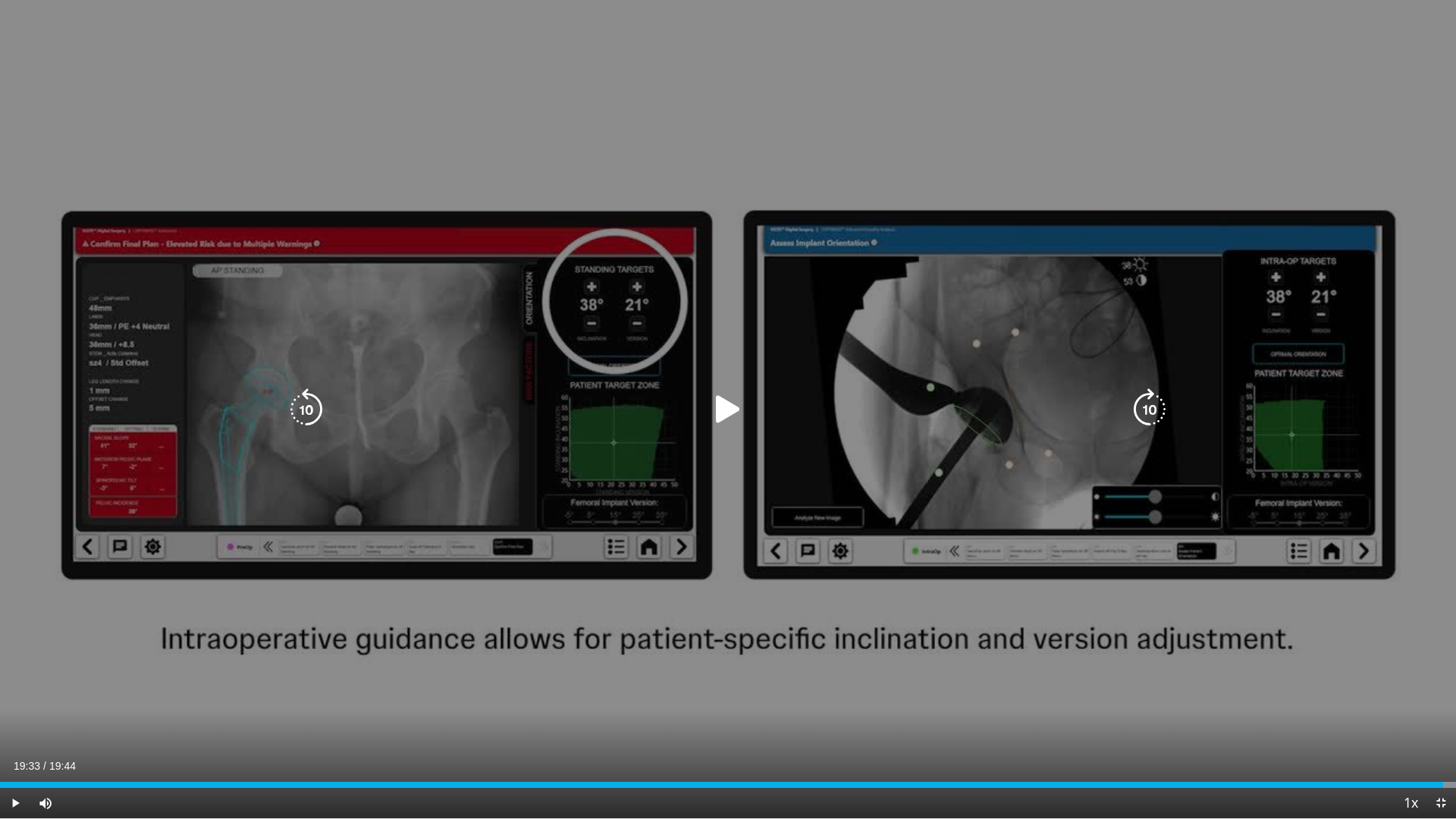
click at [720, 396] on icon "Video Player" at bounding box center [728, 410] width 43 height 43
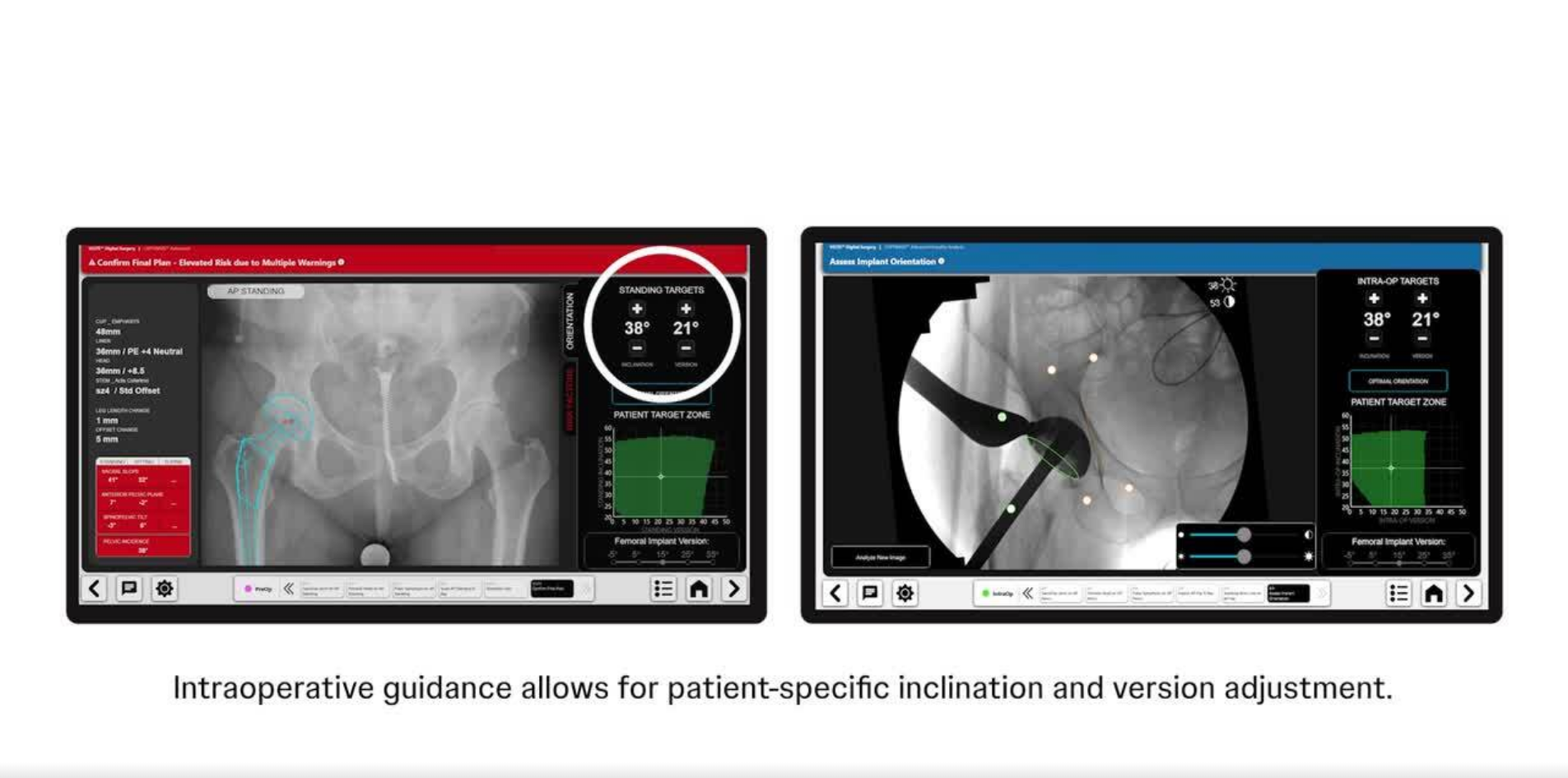
scroll to position [165, 0]
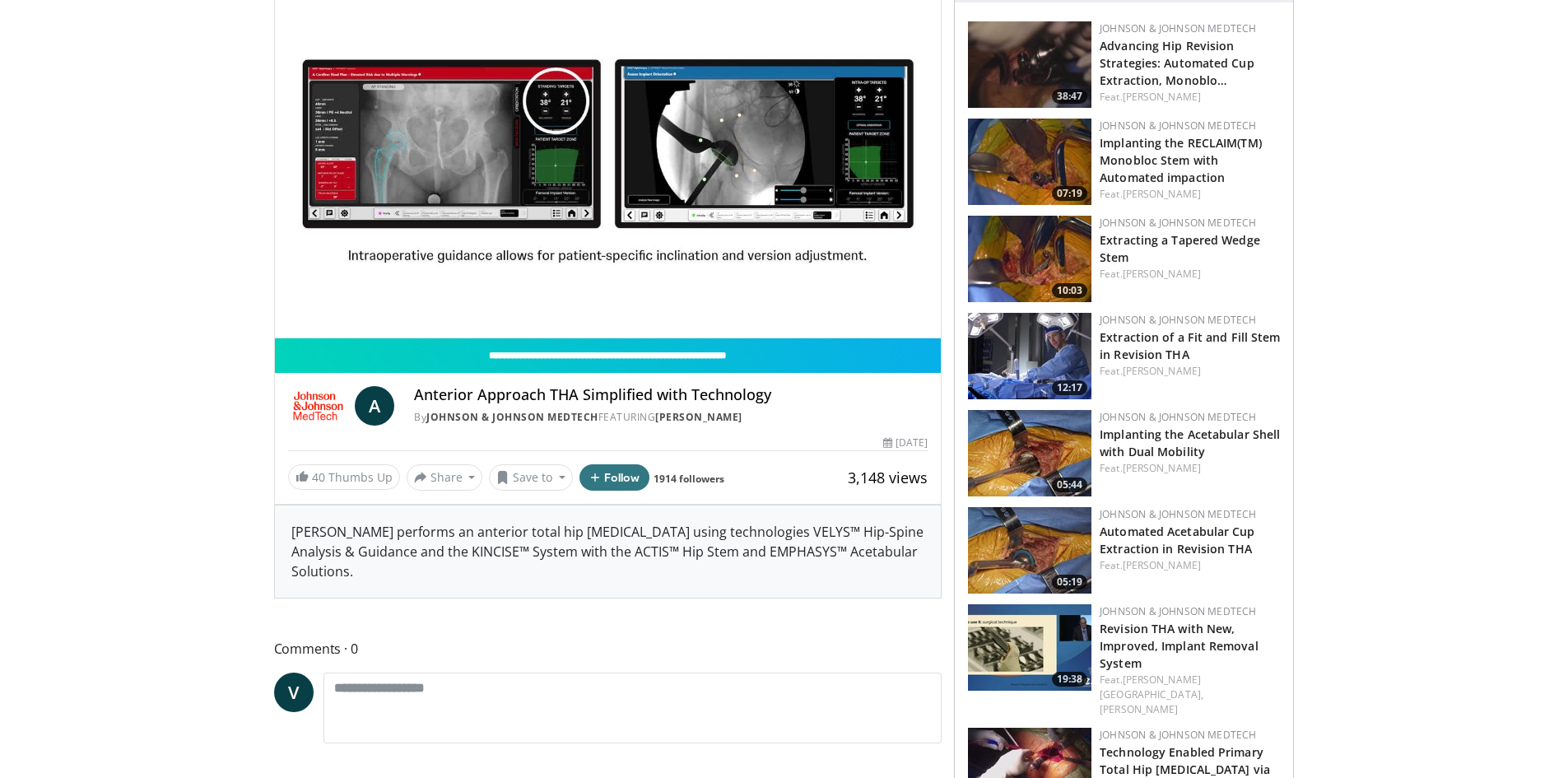
click at [1042, 557] on img at bounding box center [1029, 550] width 123 height 87
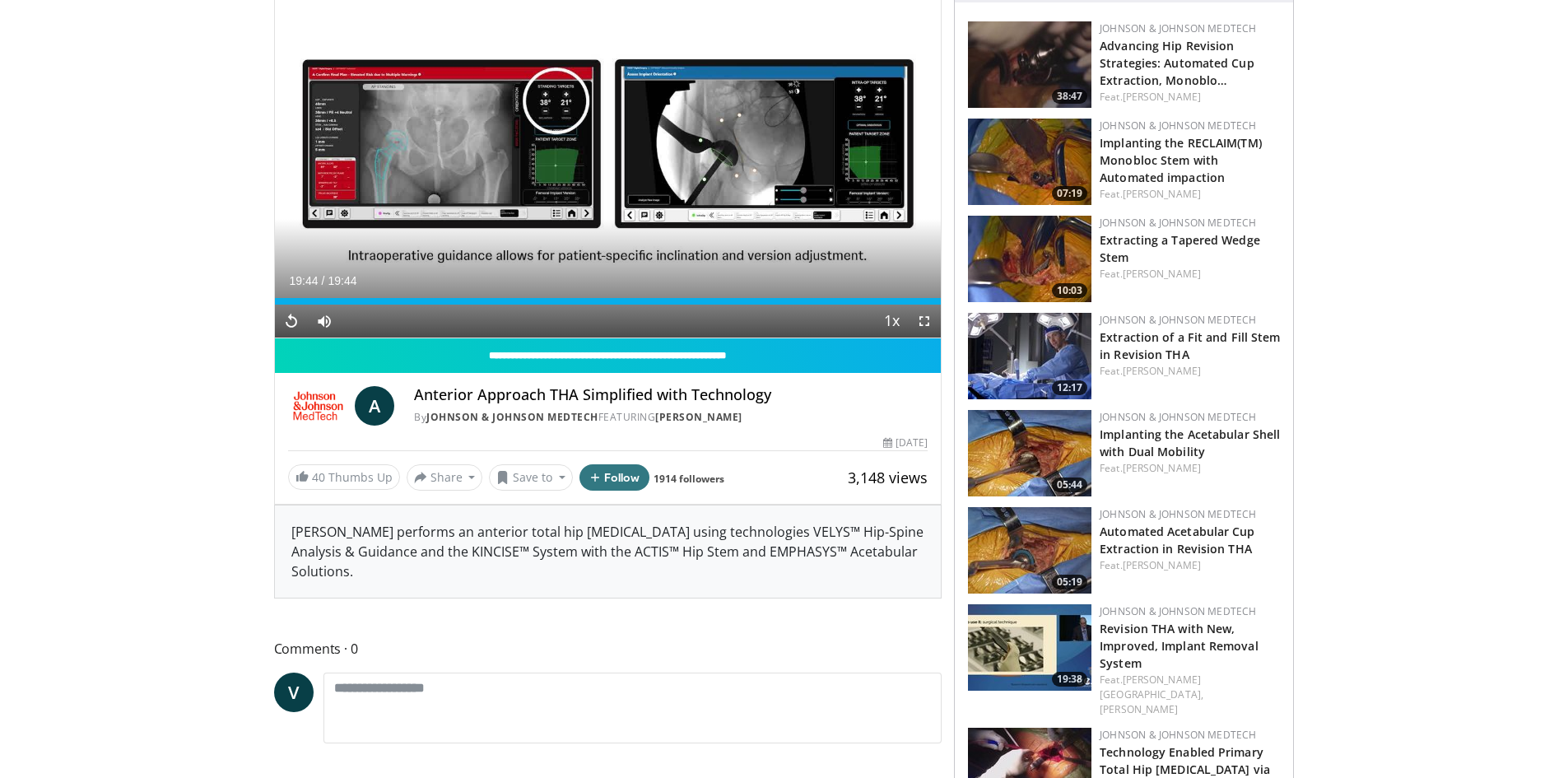
click at [1023, 550] on img at bounding box center [1029, 550] width 123 height 87
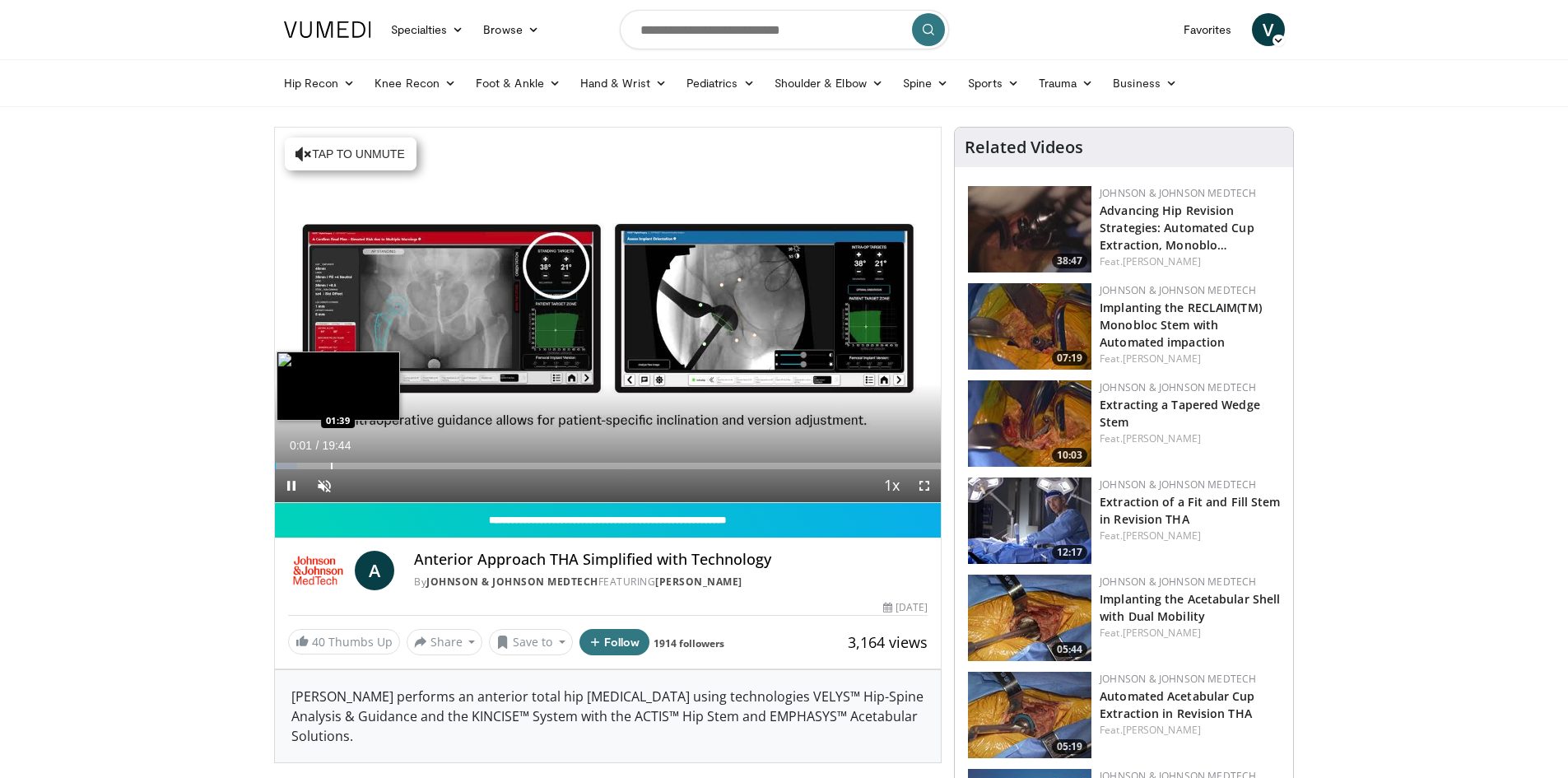
click at [331, 463] on div "Progress Bar" at bounding box center [332, 466] width 2 height 7
click at [331, 487] on span "Video Player" at bounding box center [325, 486] width 33 height 33
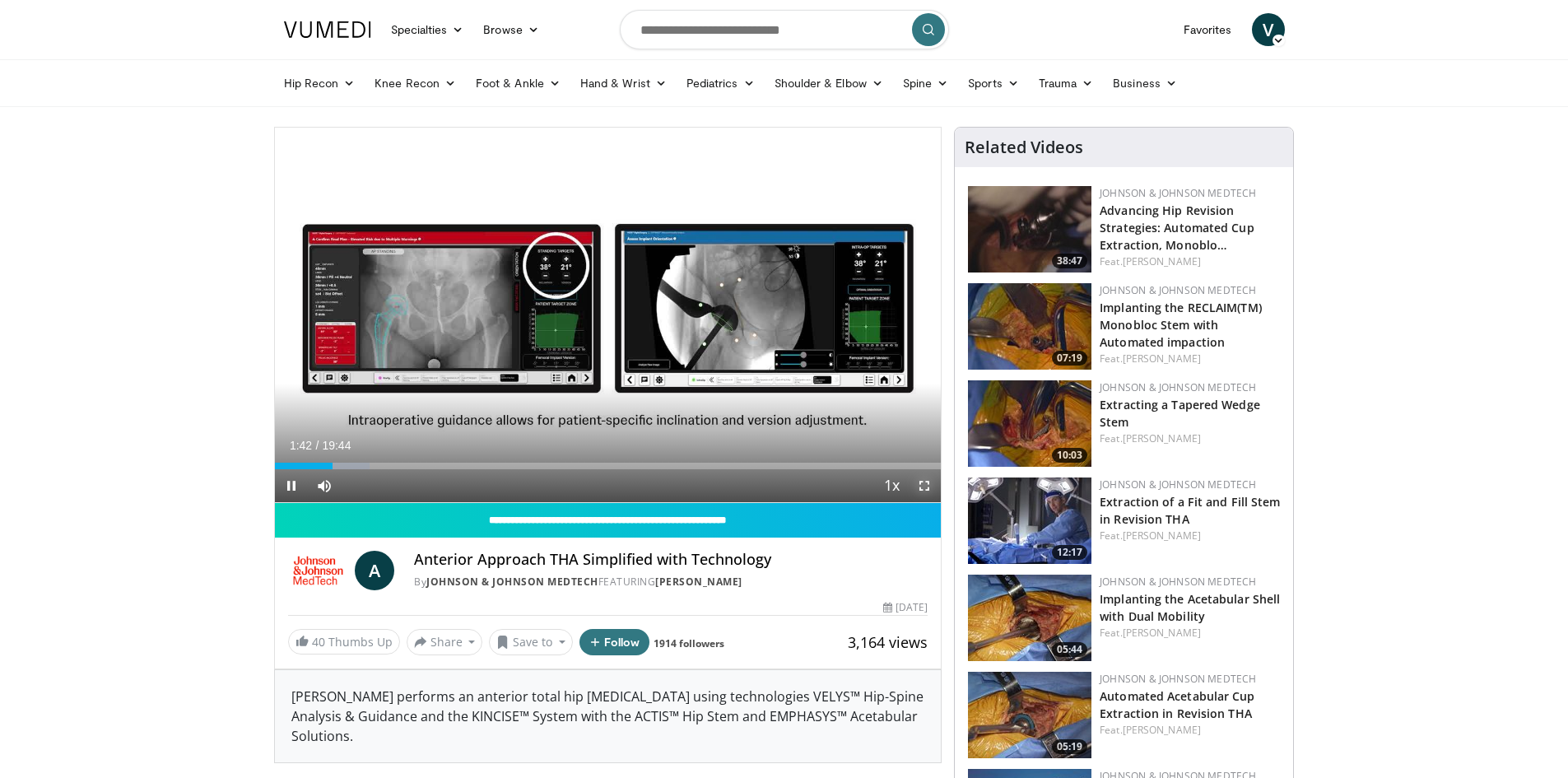
click at [927, 486] on span "Video Player" at bounding box center [924, 486] width 33 height 33
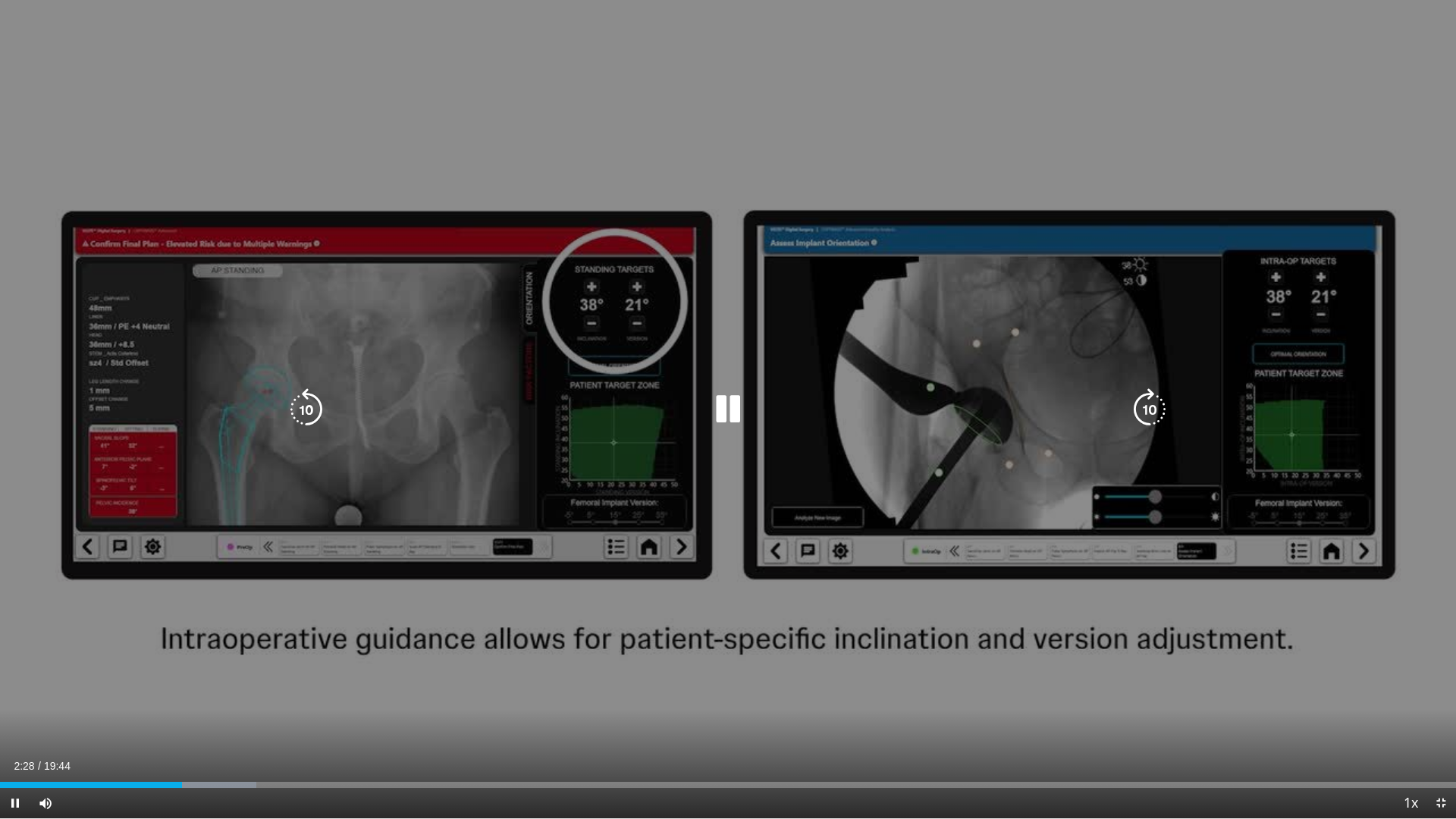
drag, startPoint x: 99, startPoint y: 453, endPoint x: 697, endPoint y: 622, distance: 621.4
click at [697, 622] on div "10 seconds Tap to unmute" at bounding box center [728, 409] width 1456 height 818
click at [774, 598] on div "10 seconds Tap to unmute" at bounding box center [728, 409] width 1456 height 818
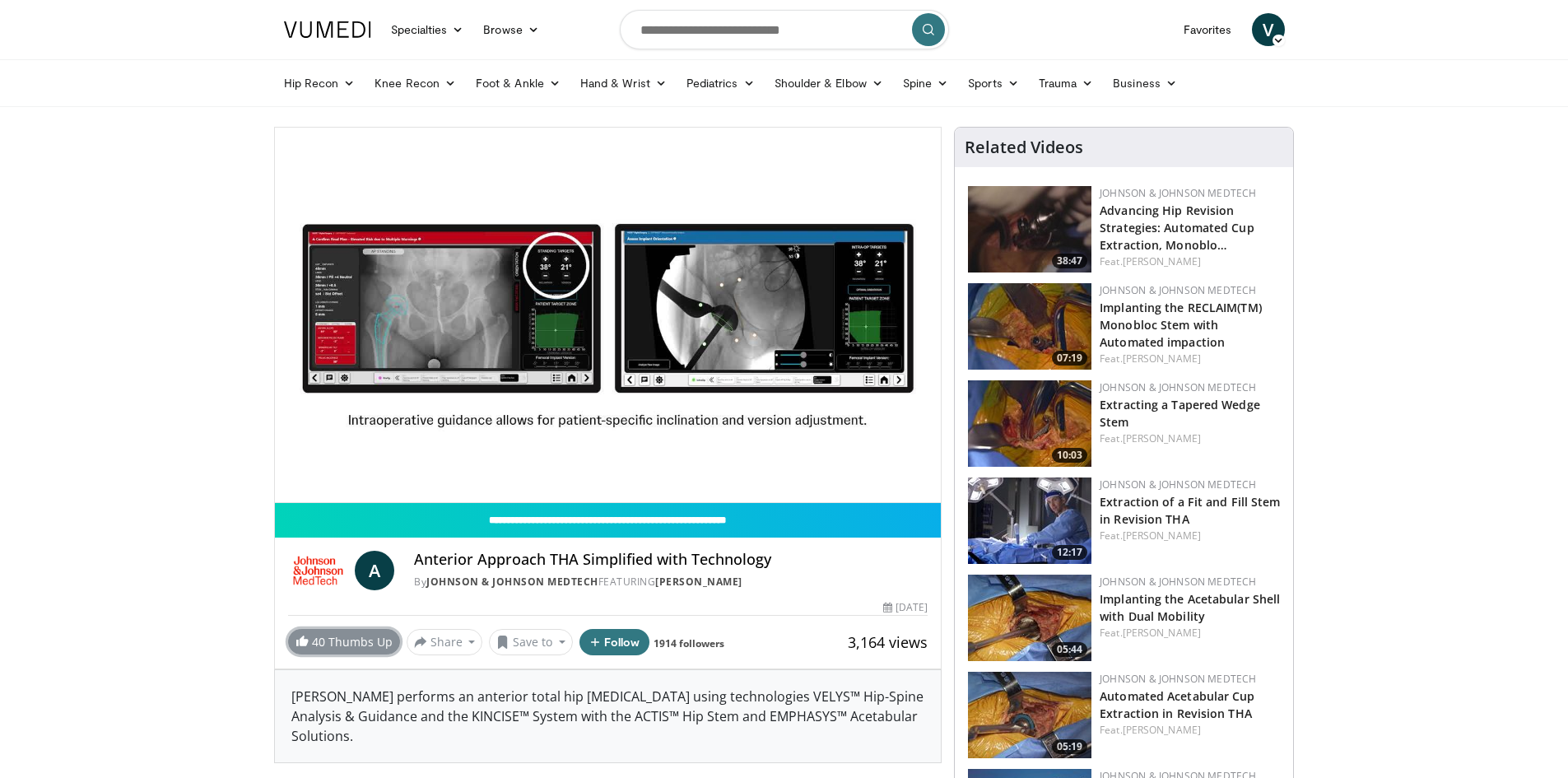
click at [312, 644] on link "40 Thumbs Up" at bounding box center [344, 641] width 112 height 25
